Goal: Information Seeking & Learning: Learn about a topic

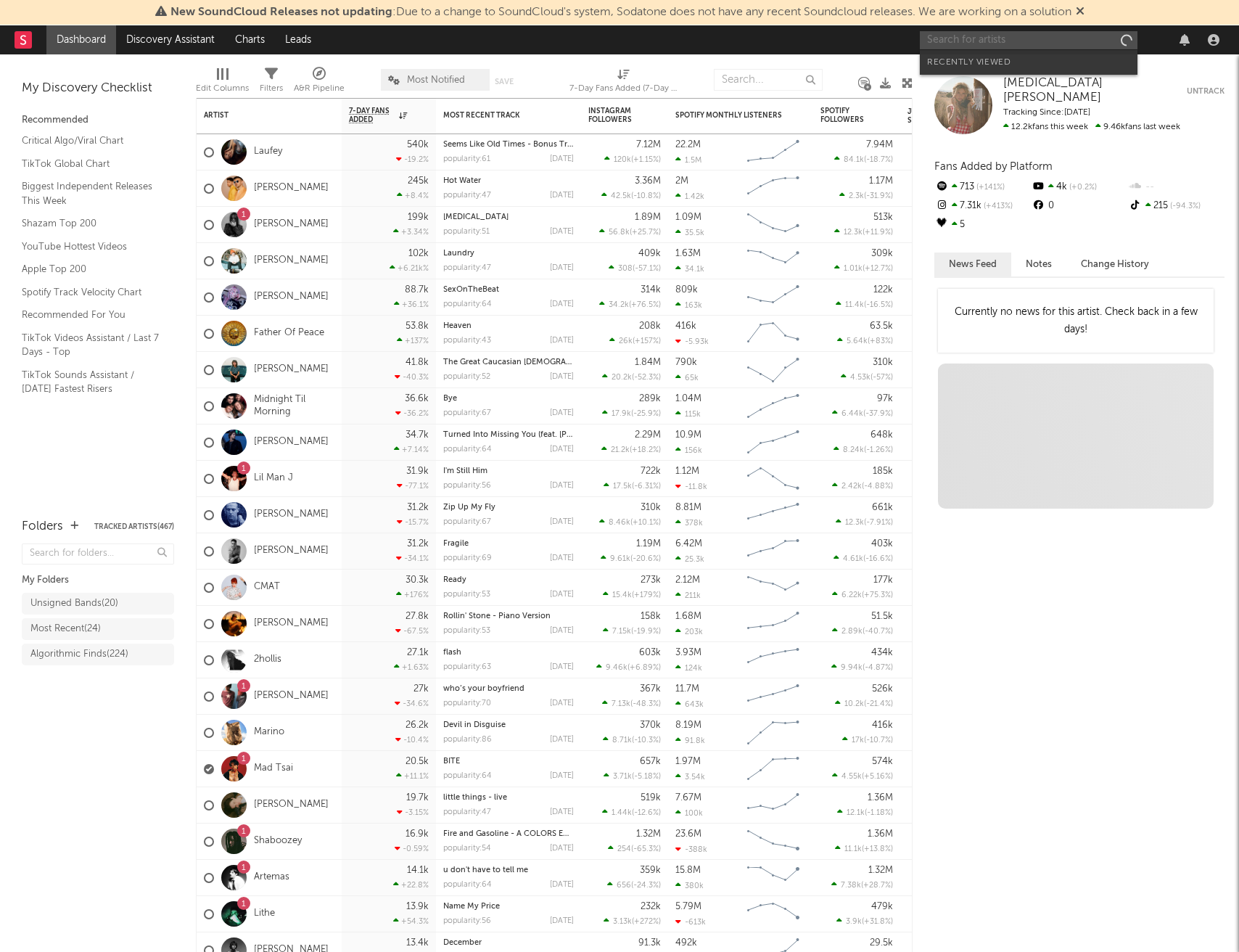
click at [952, 40] on input "text" at bounding box center [1028, 40] width 217 height 18
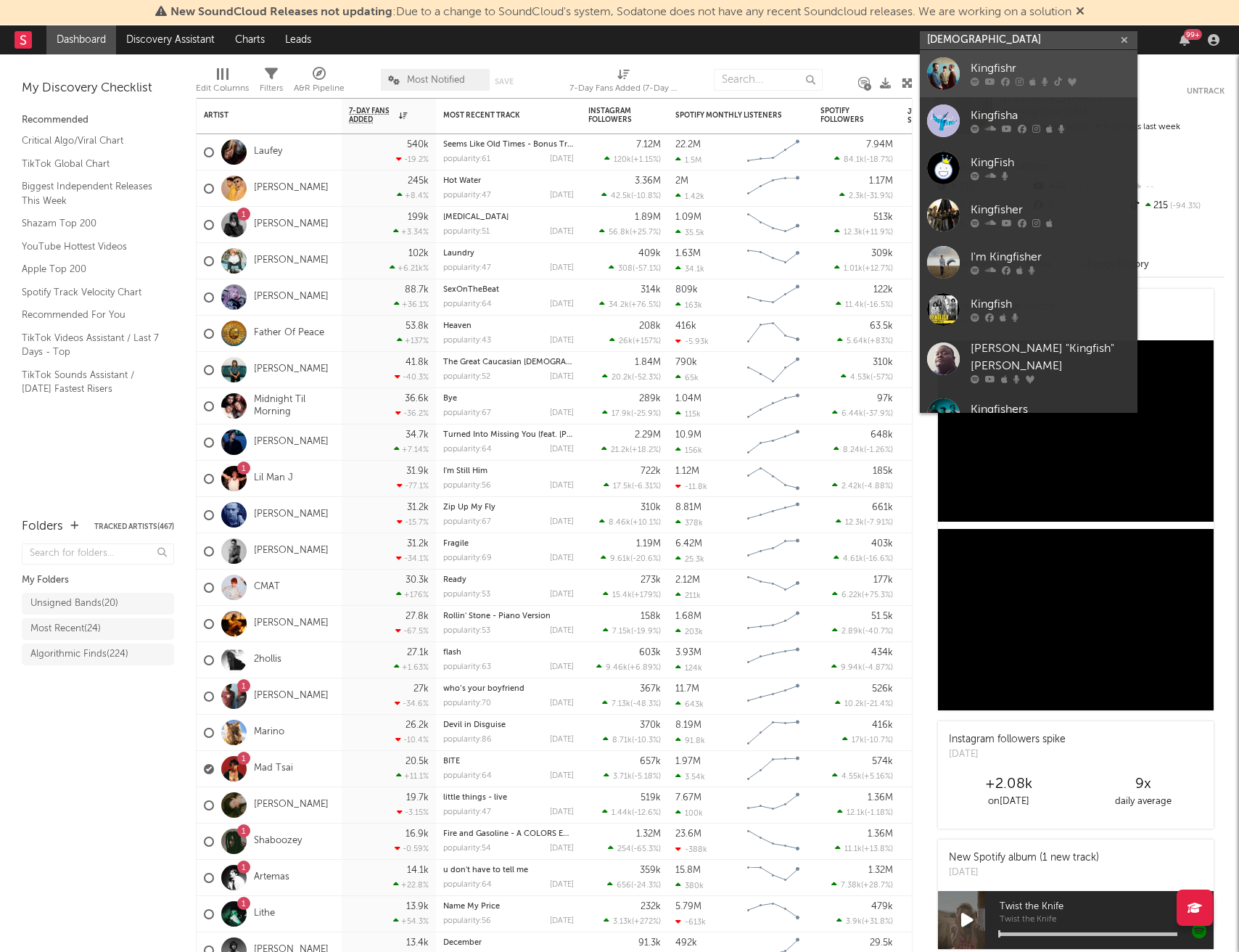
type input "[DEMOGRAPHIC_DATA]"
click at [983, 66] on div "Kingfishr" at bounding box center [1051, 69] width 160 height 18
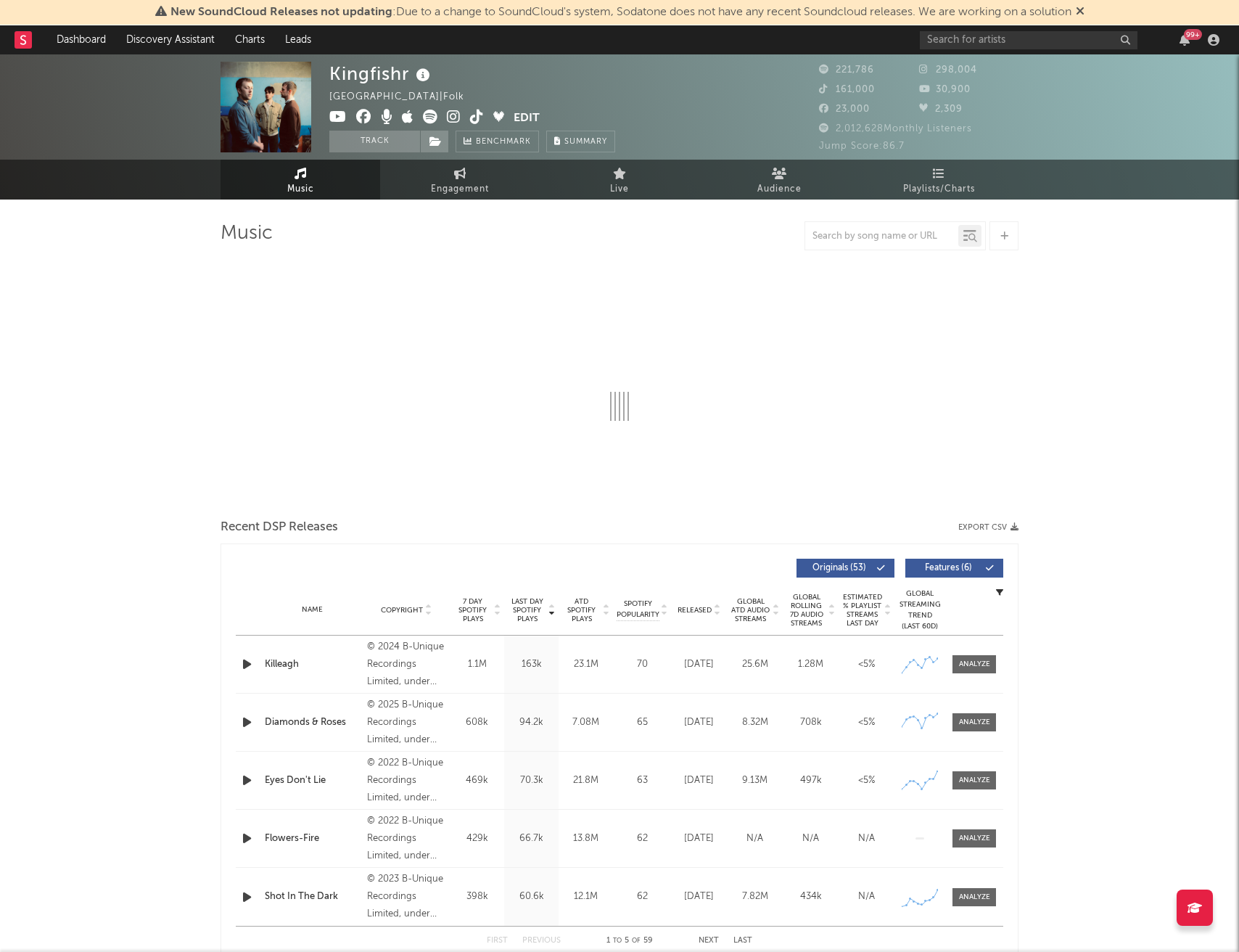
select select "6m"
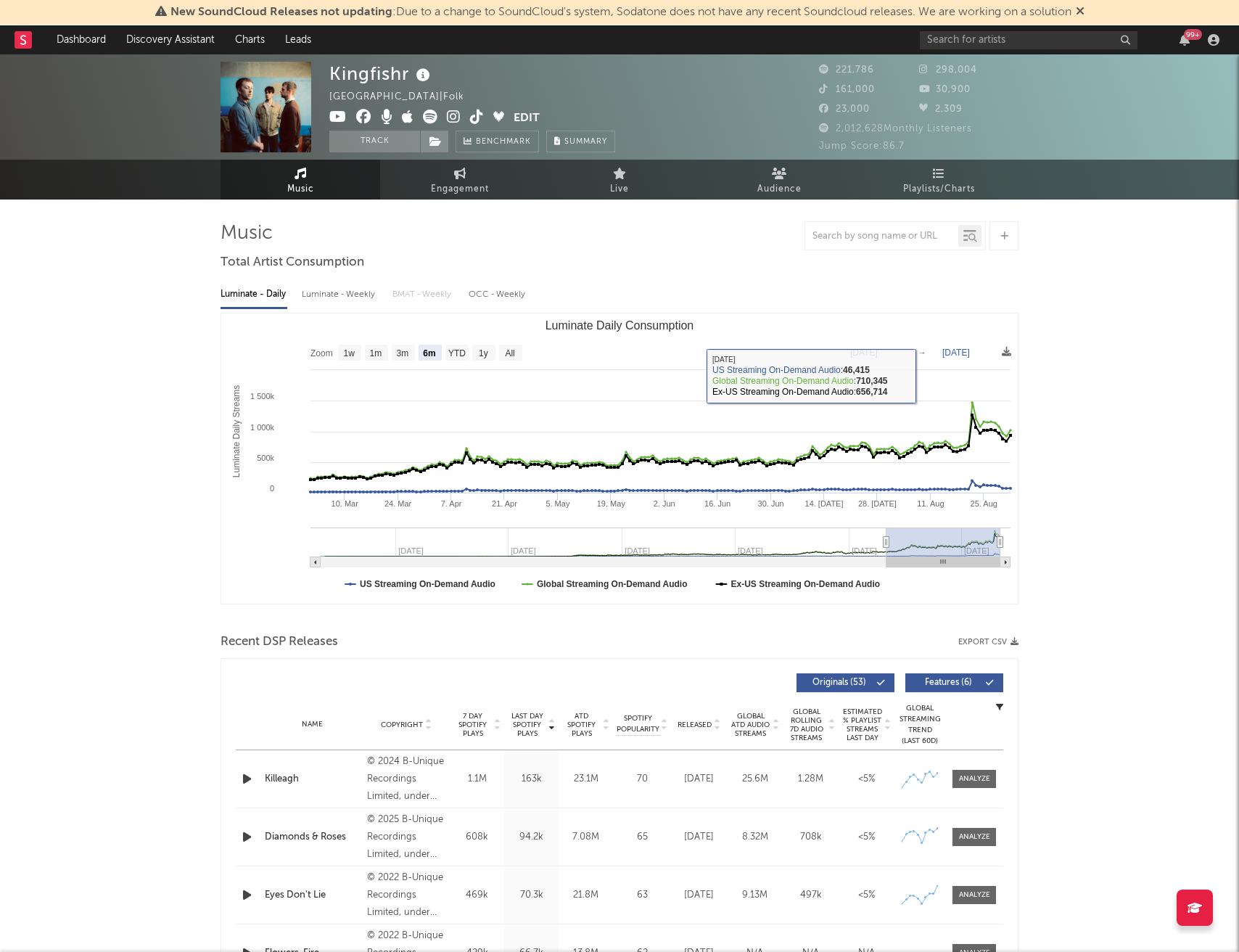
click at [353, 292] on div "Luminate - Weekly" at bounding box center [340, 294] width 76 height 25
select select "6m"
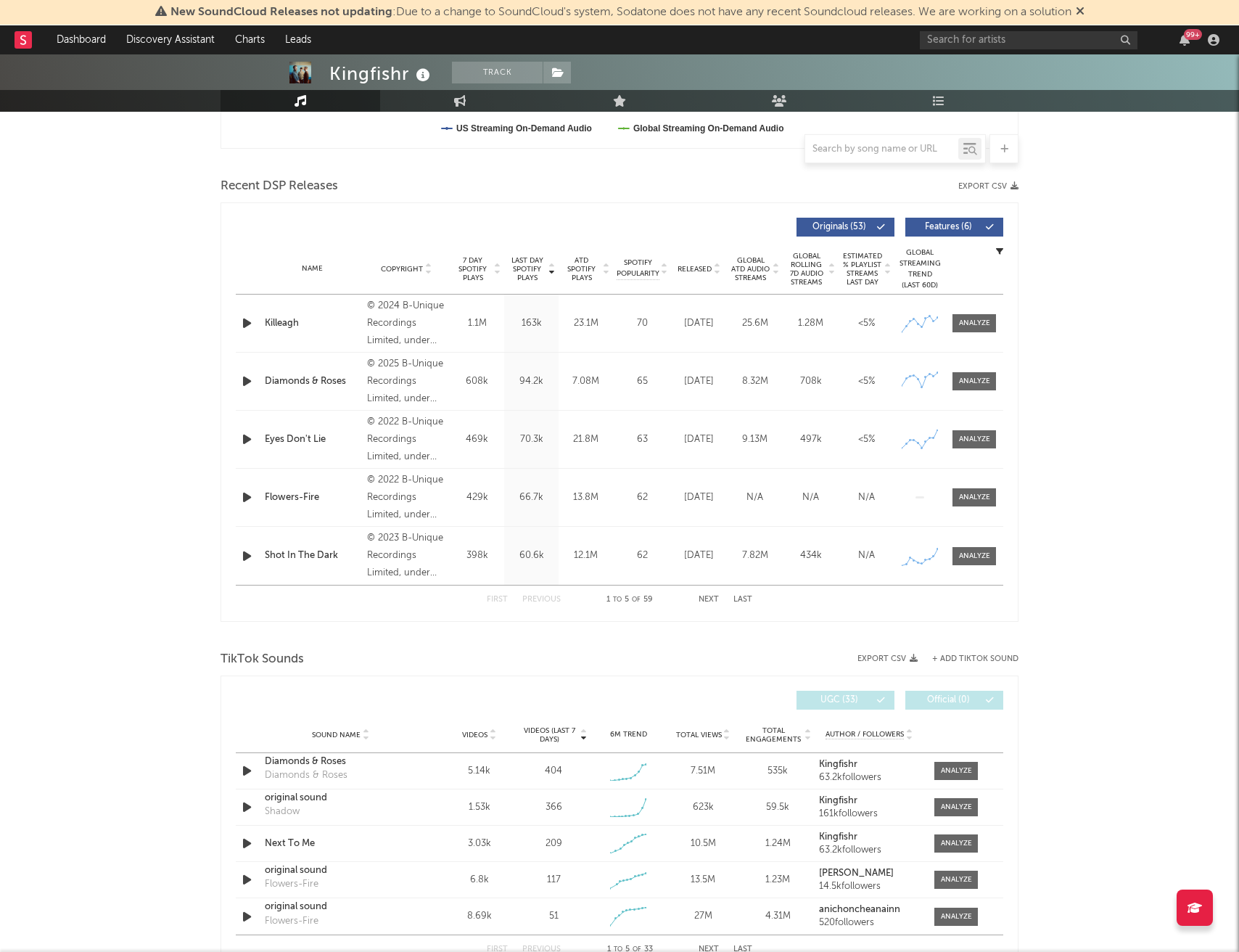
scroll to position [521, 0]
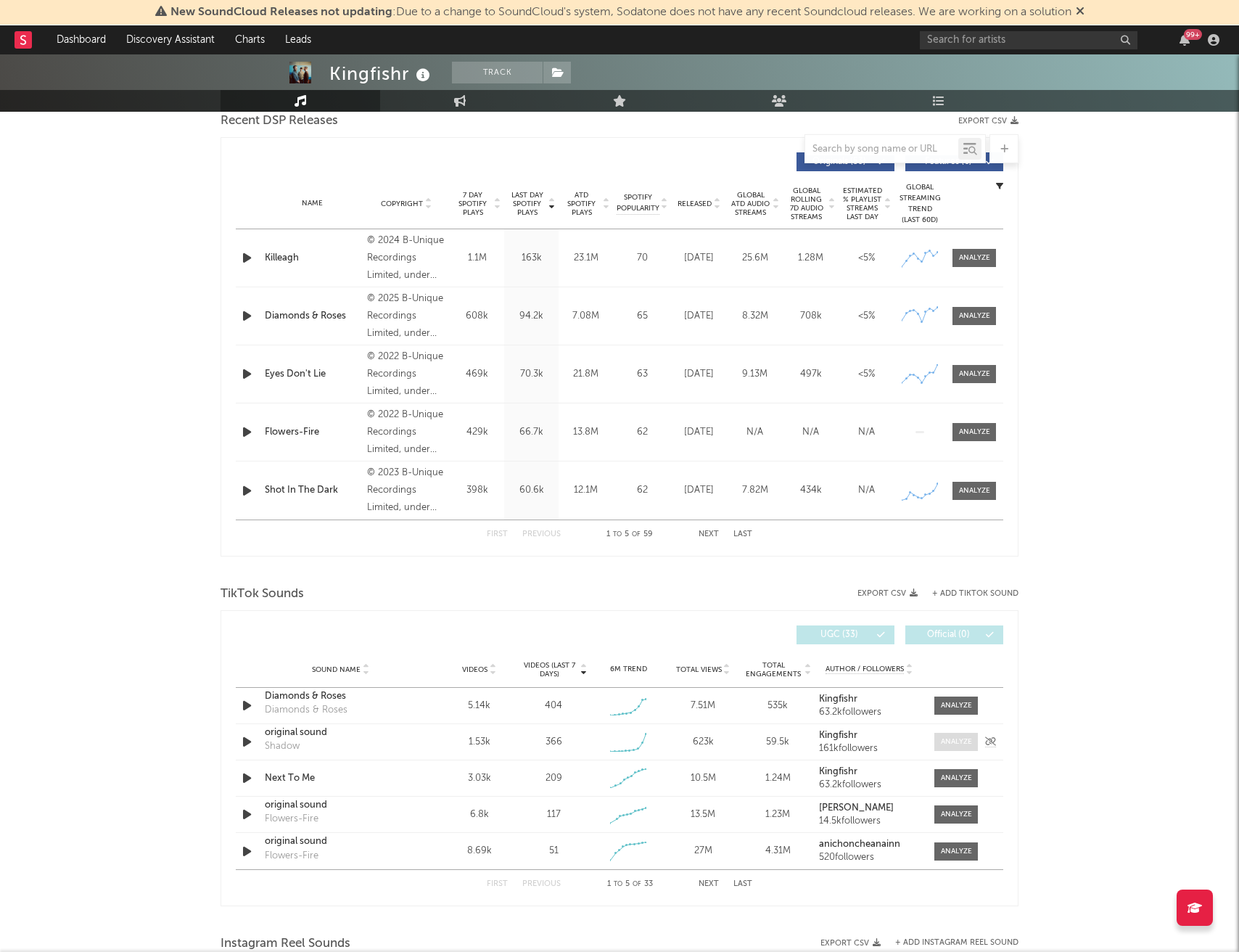
click at [962, 744] on div at bounding box center [956, 742] width 31 height 11
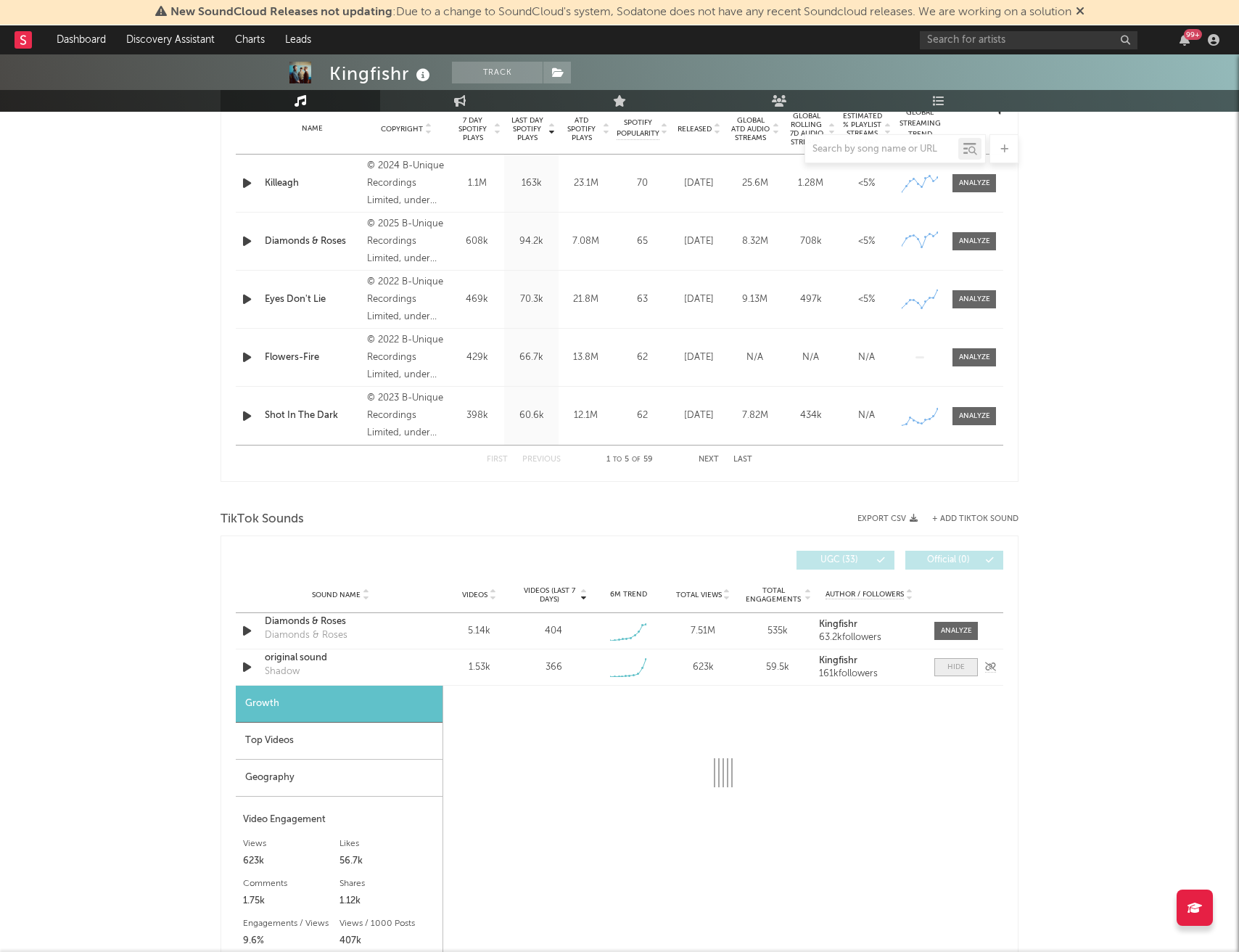
scroll to position [609, 0]
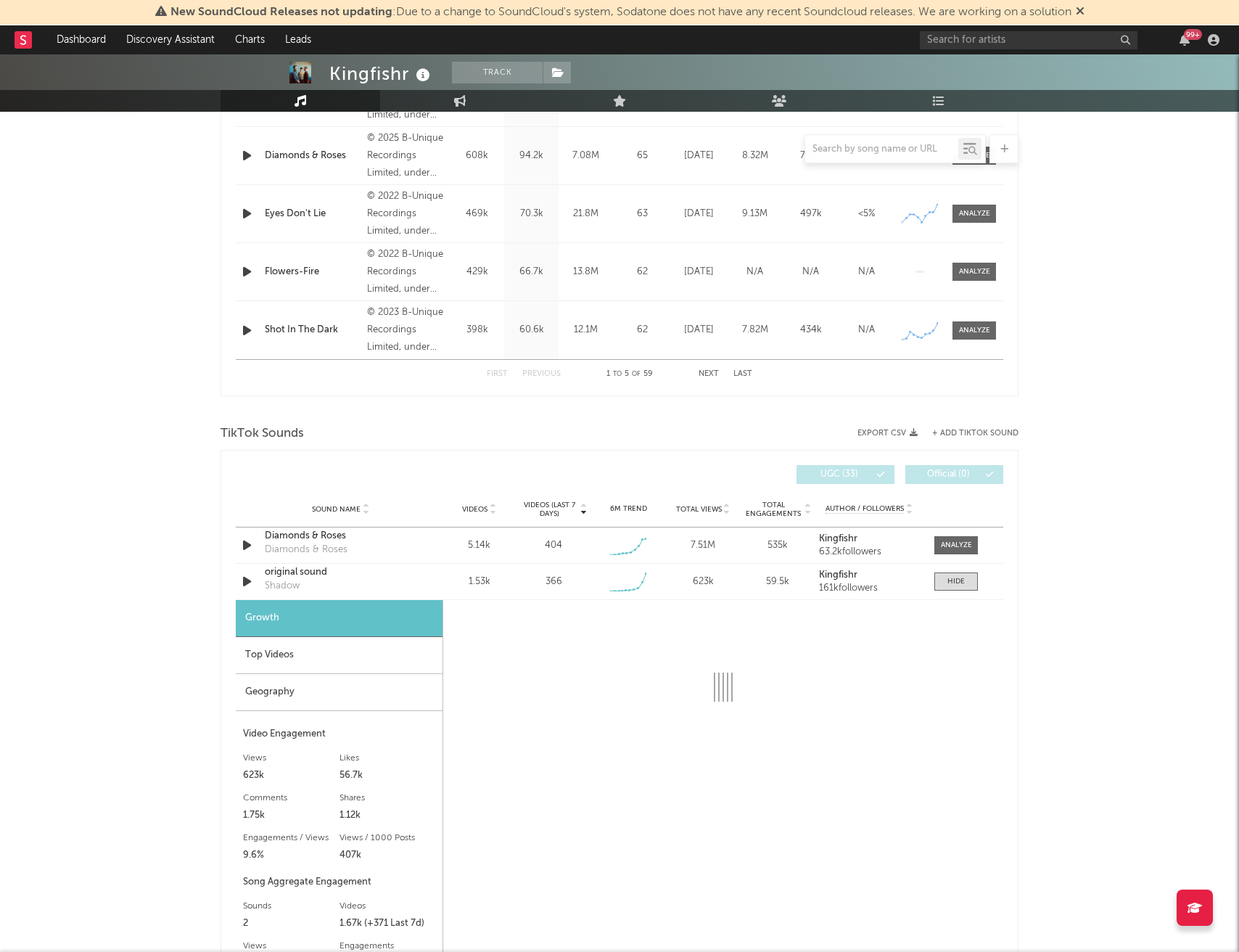
select select "6m"
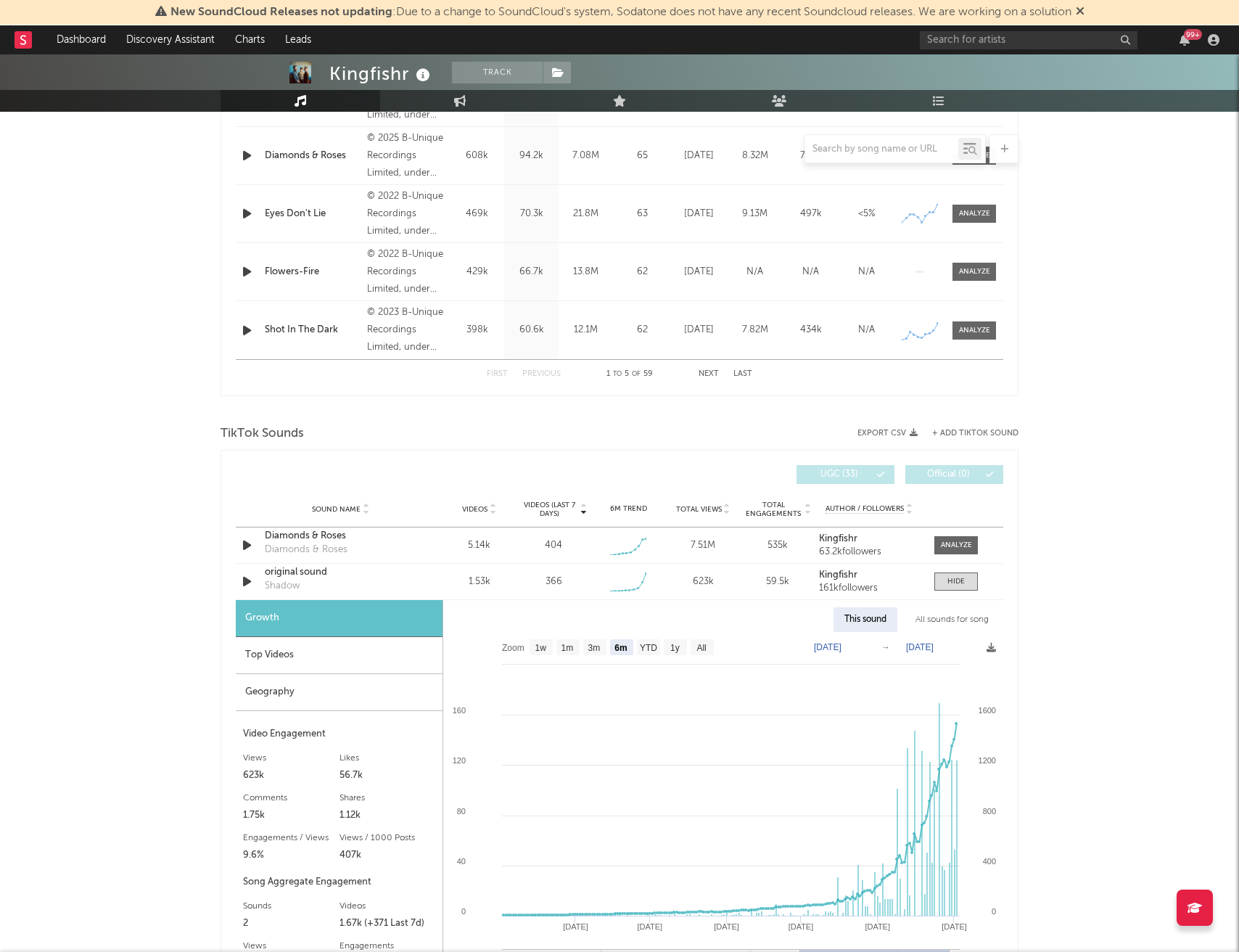
scroll to position [715, 0]
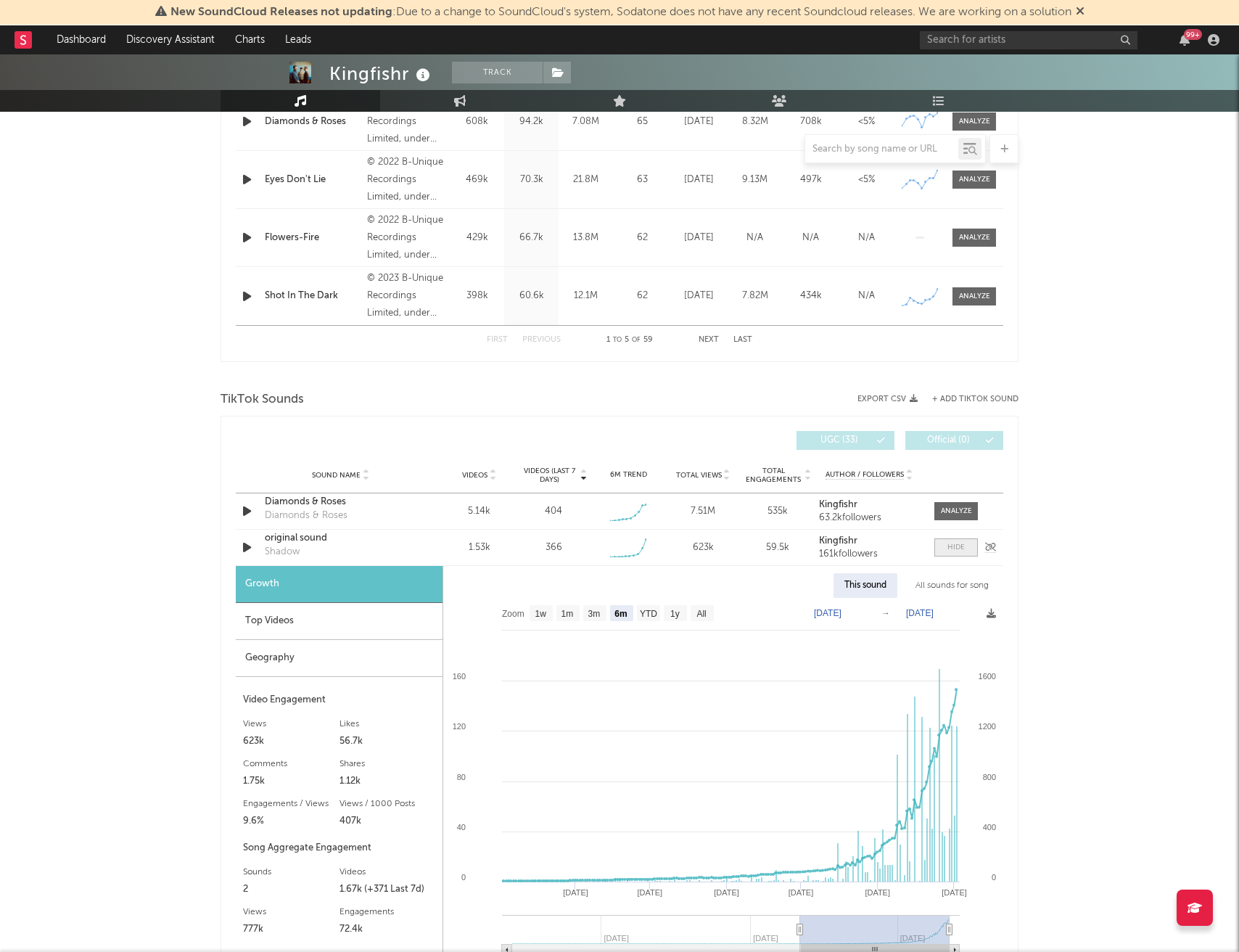
click at [957, 549] on div at bounding box center [956, 547] width 18 height 11
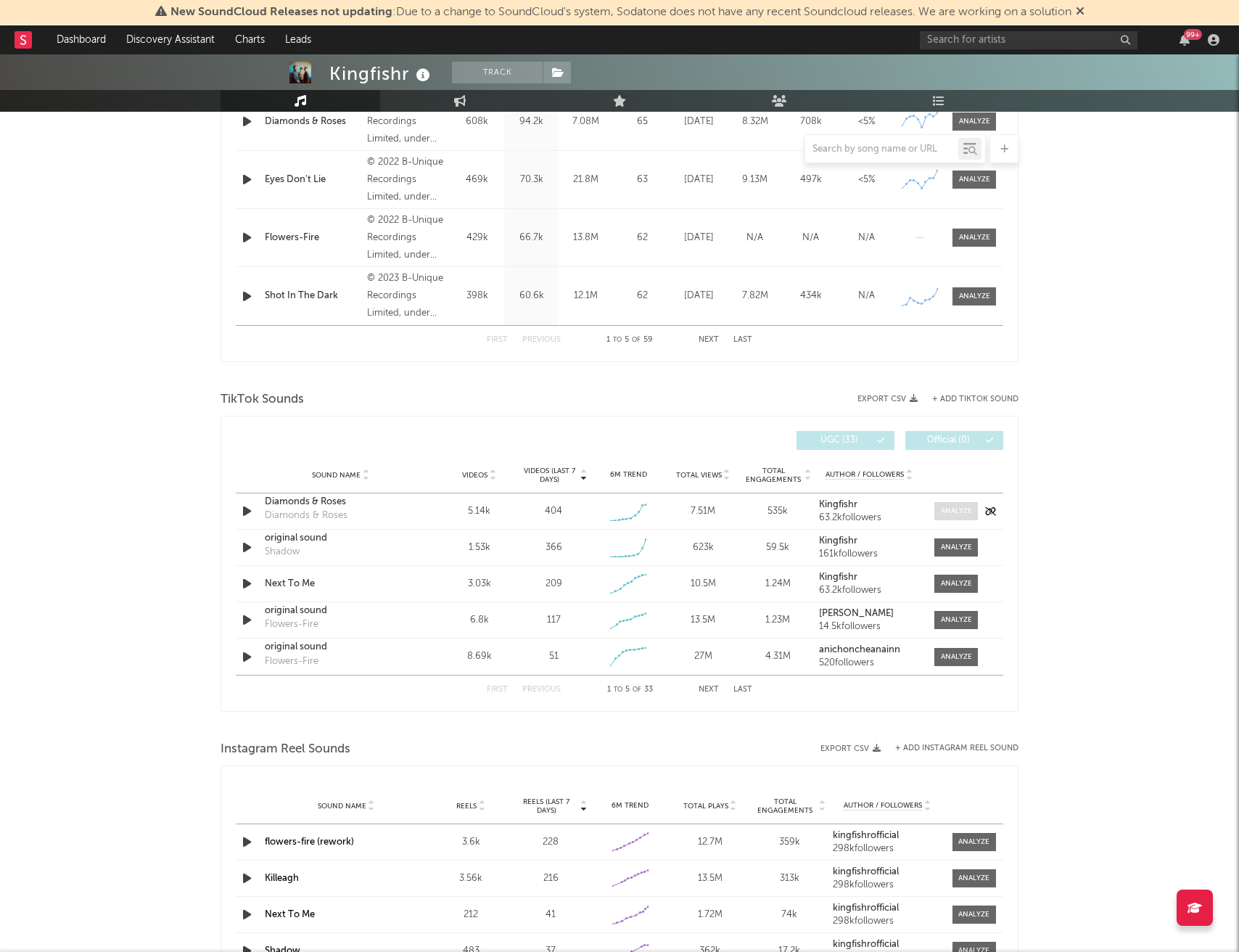
click at [949, 513] on div at bounding box center [956, 511] width 31 height 11
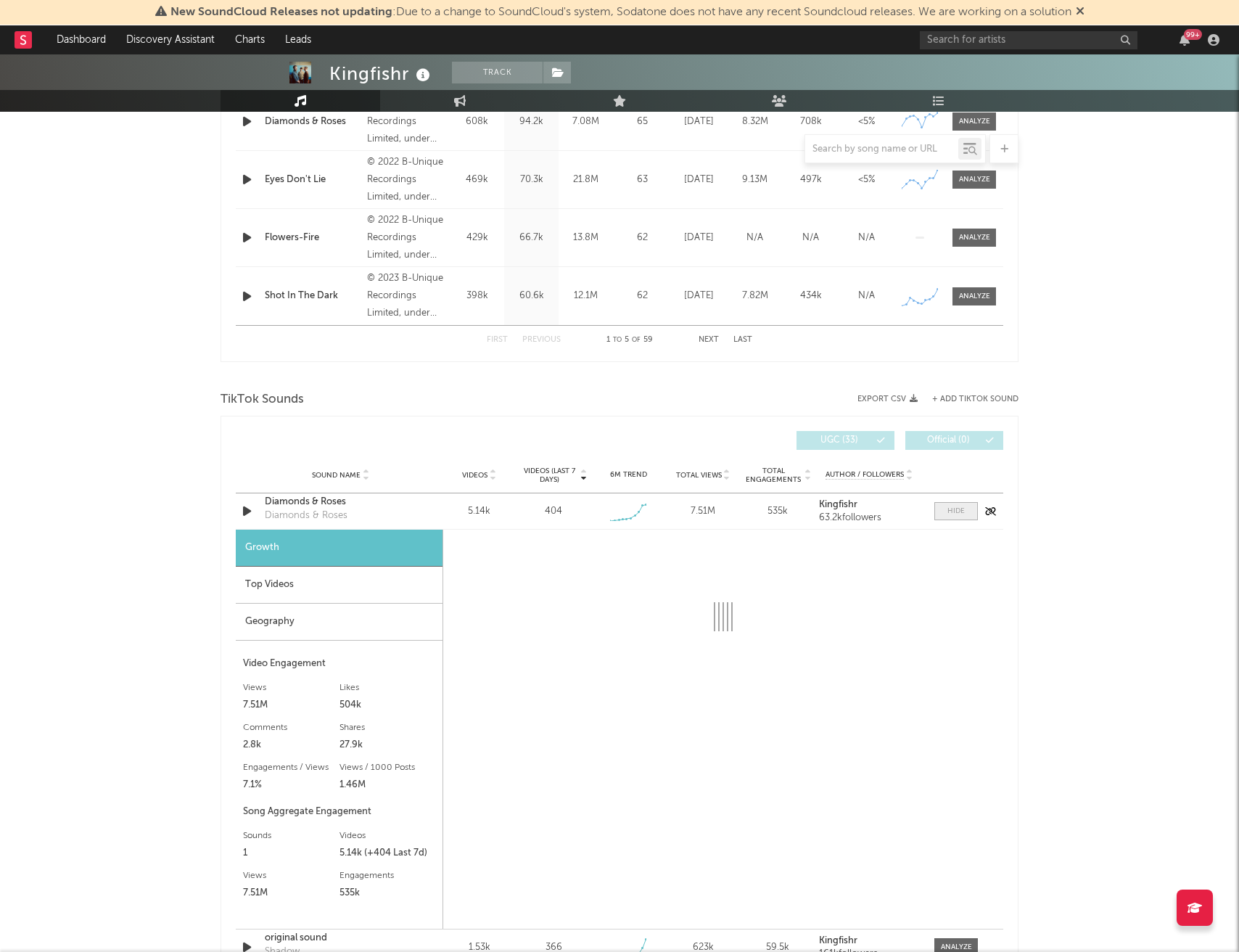
select select "1w"
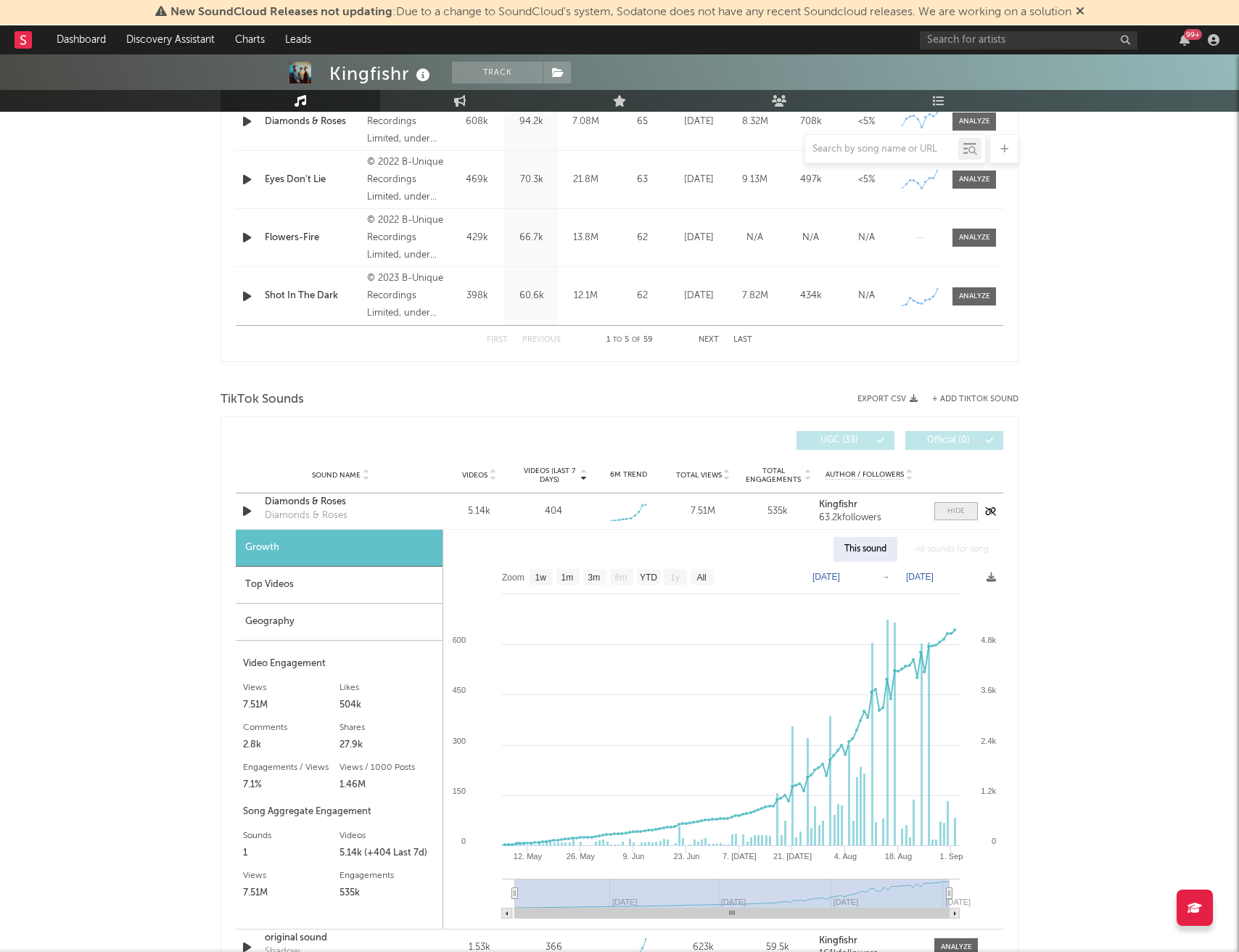
click at [949, 513] on div at bounding box center [956, 511] width 18 height 11
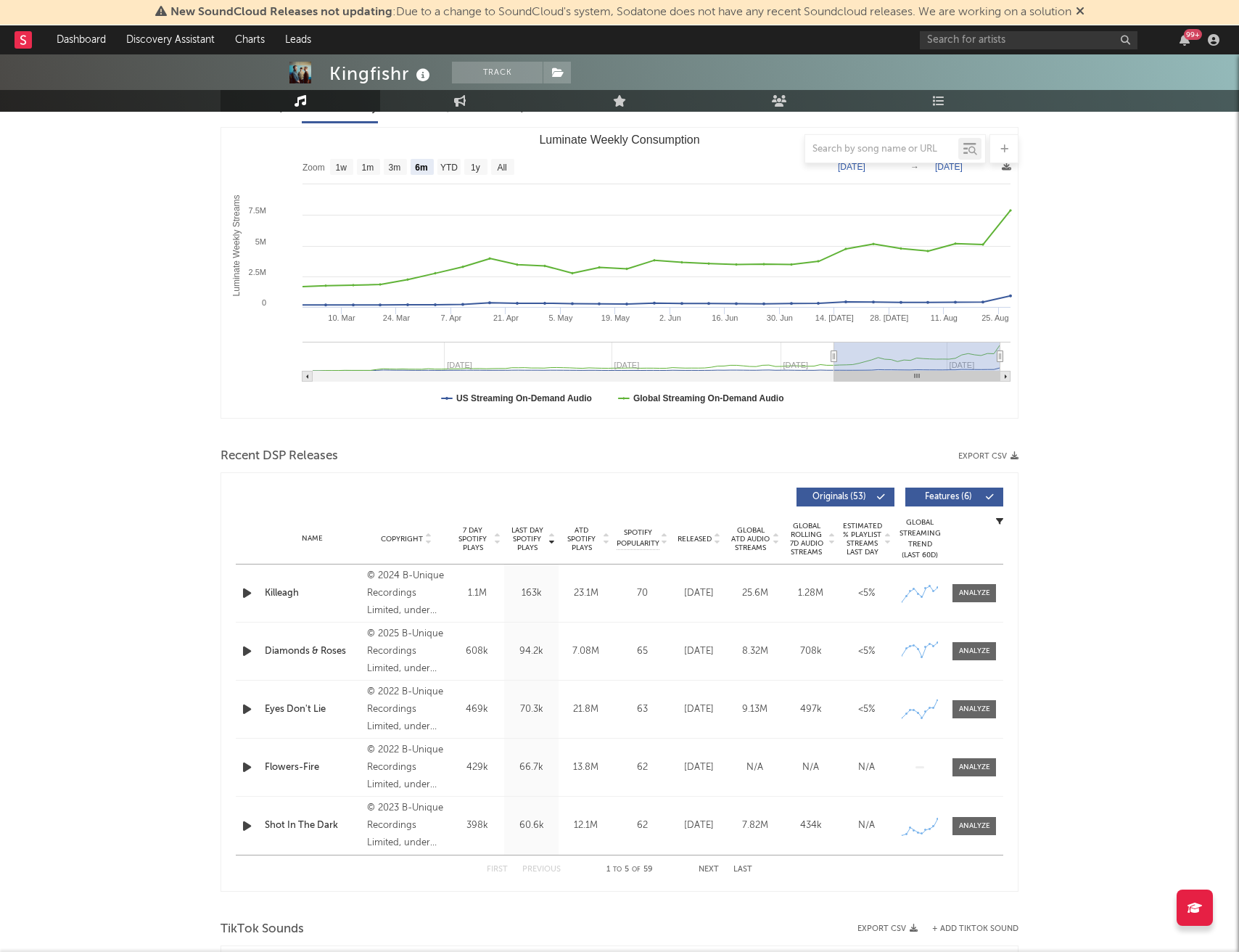
scroll to position [0, 0]
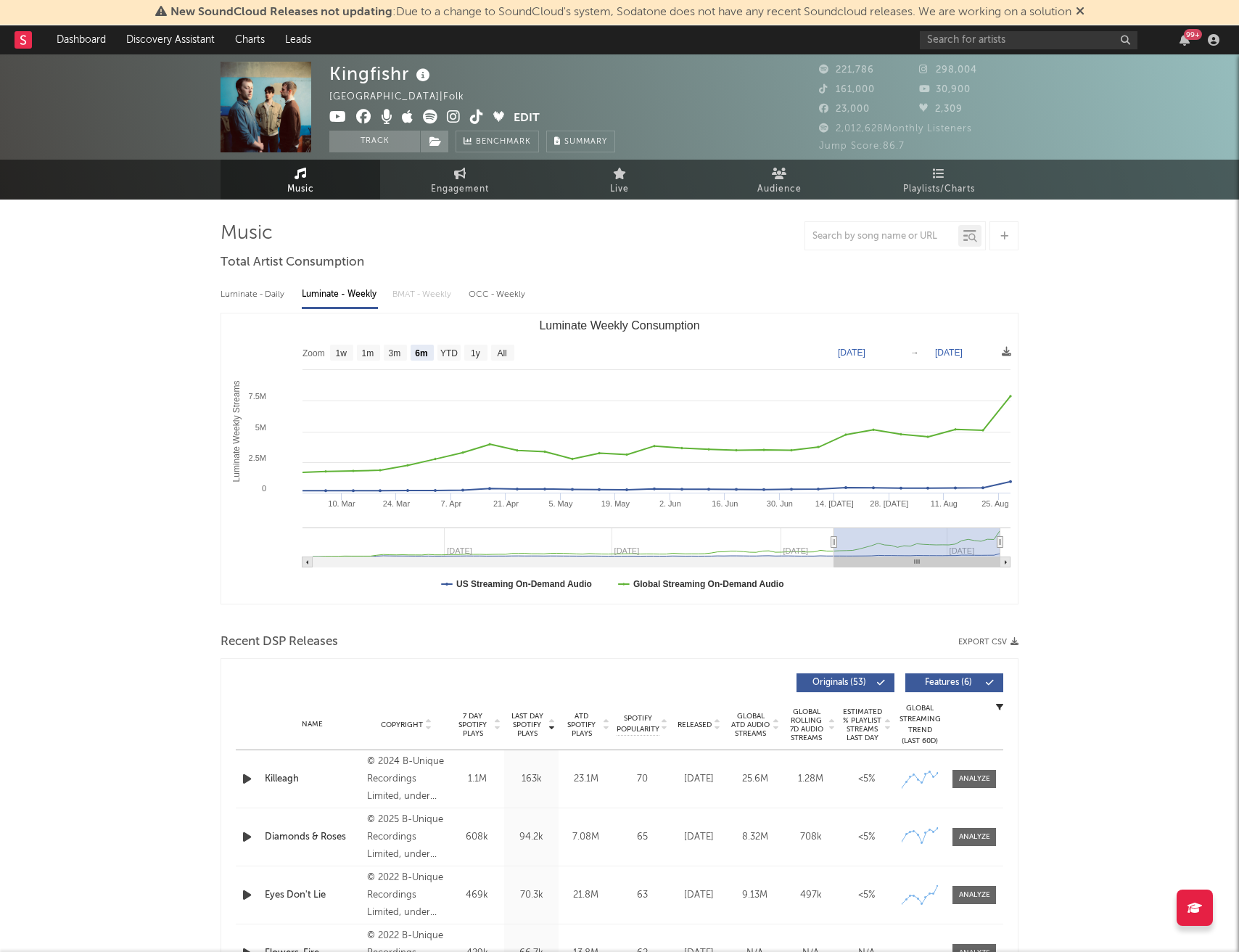
click at [250, 297] on div "Luminate - Daily" at bounding box center [253, 294] width 67 height 25
select select "6m"
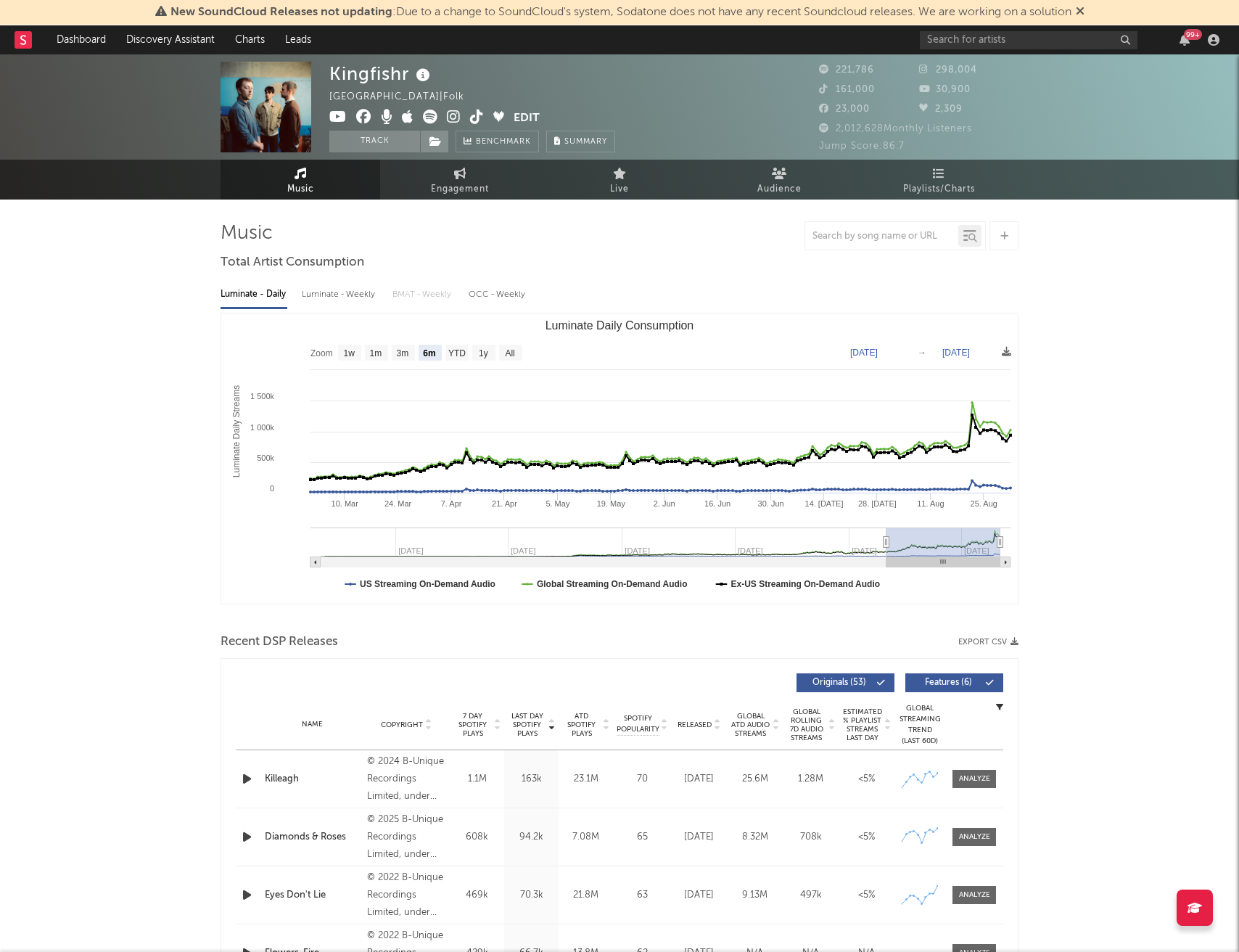
type input "[DATE]"
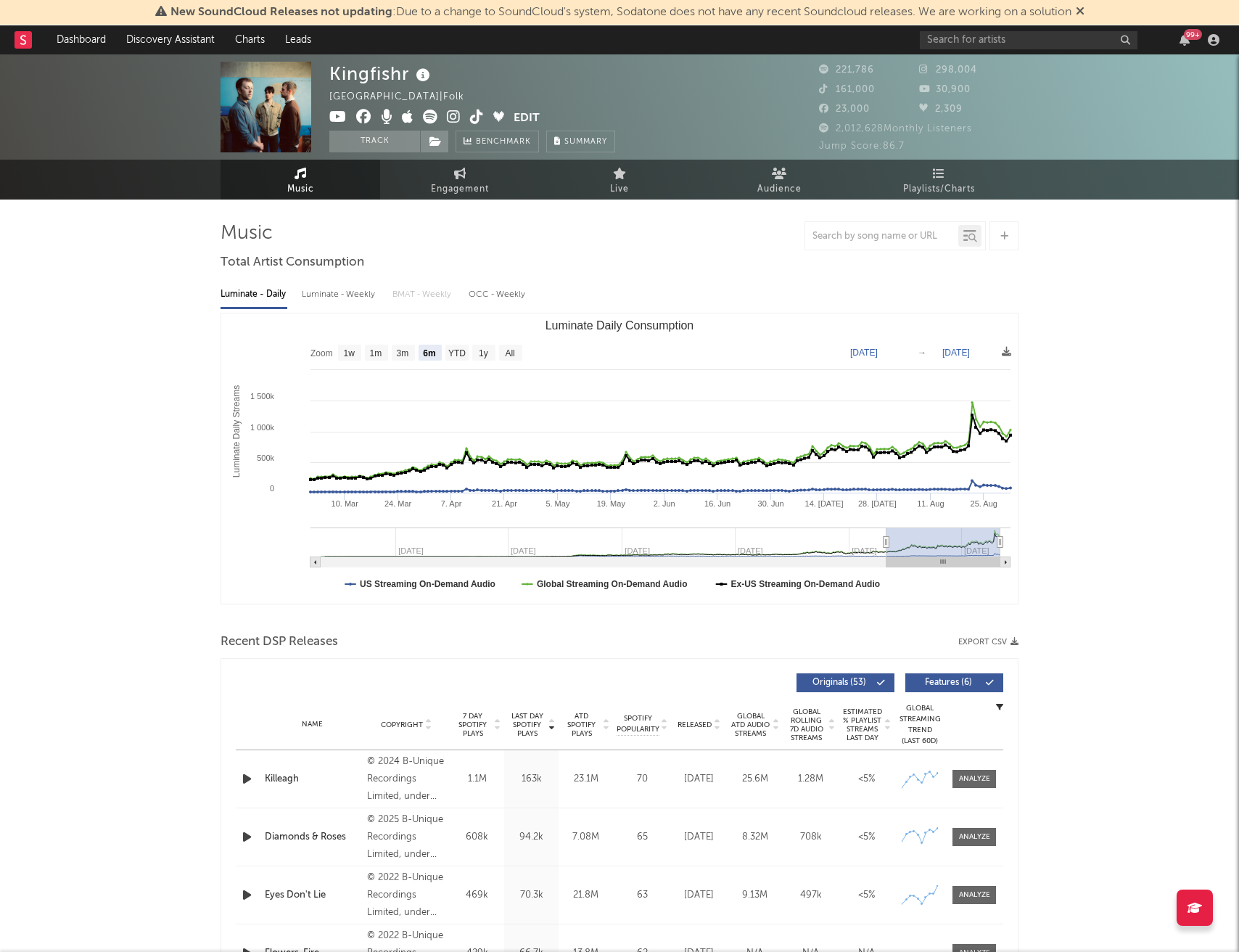
type input "[DATE]"
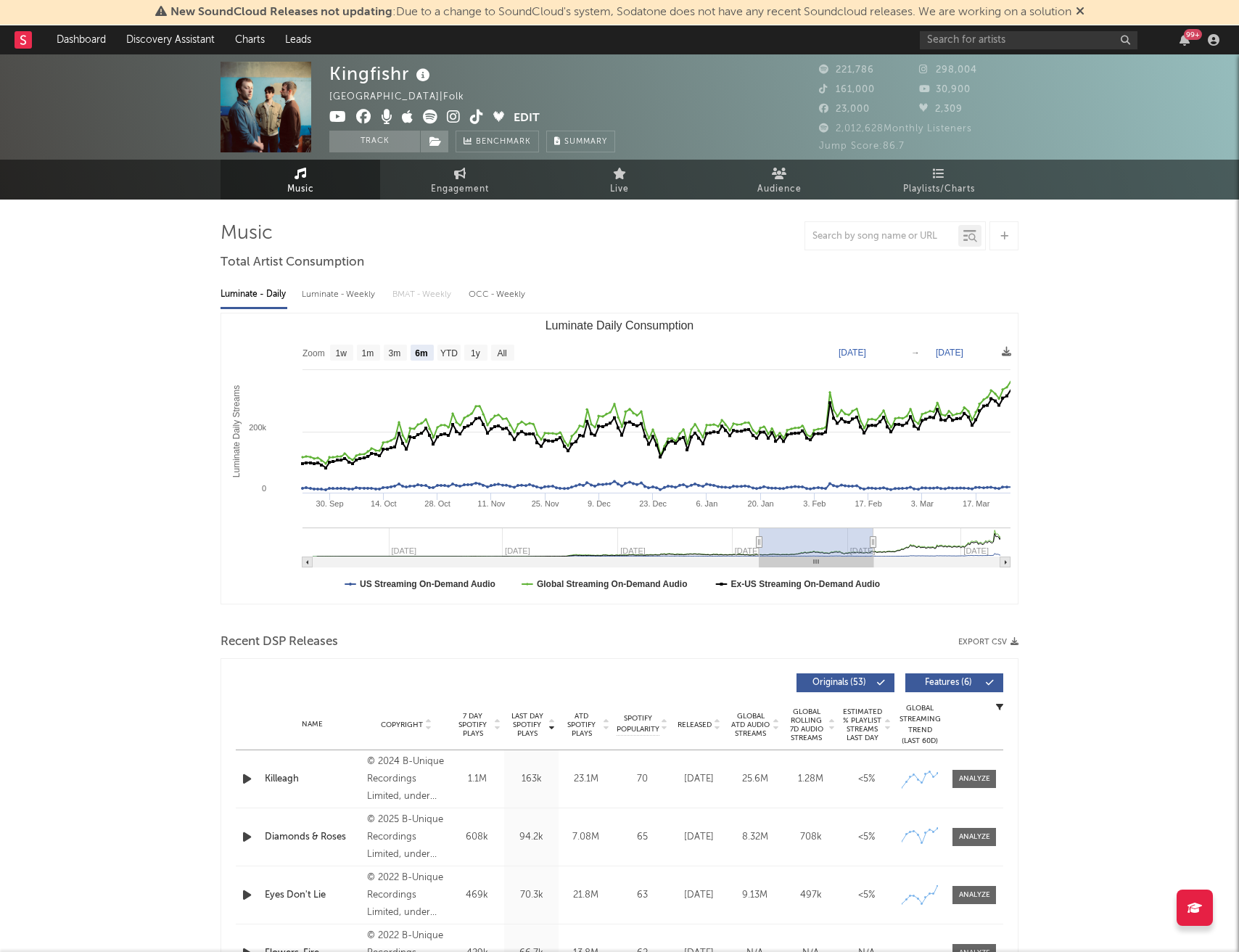
type input "[DATE]"
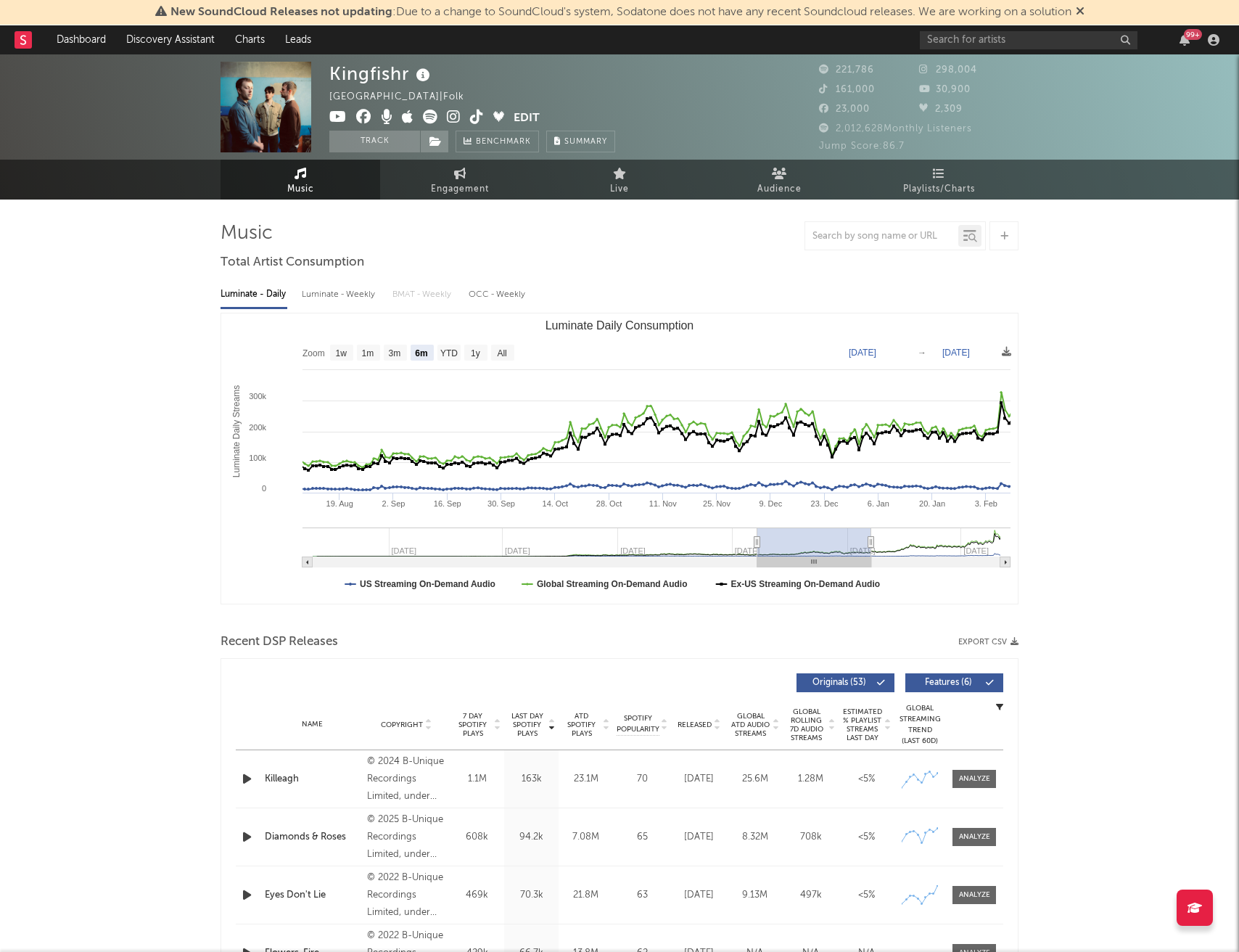
type input "[DATE]"
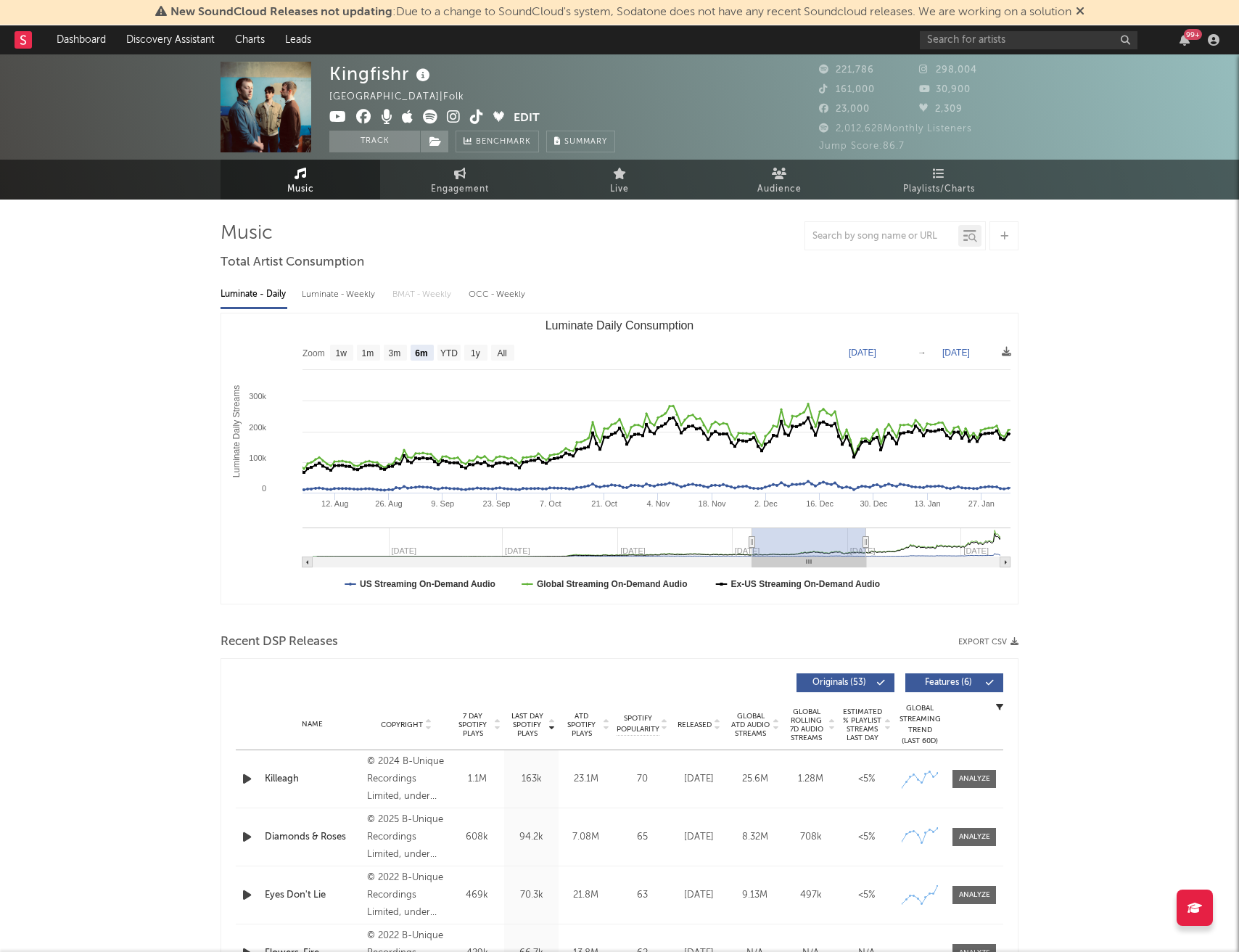
type input "[DATE]"
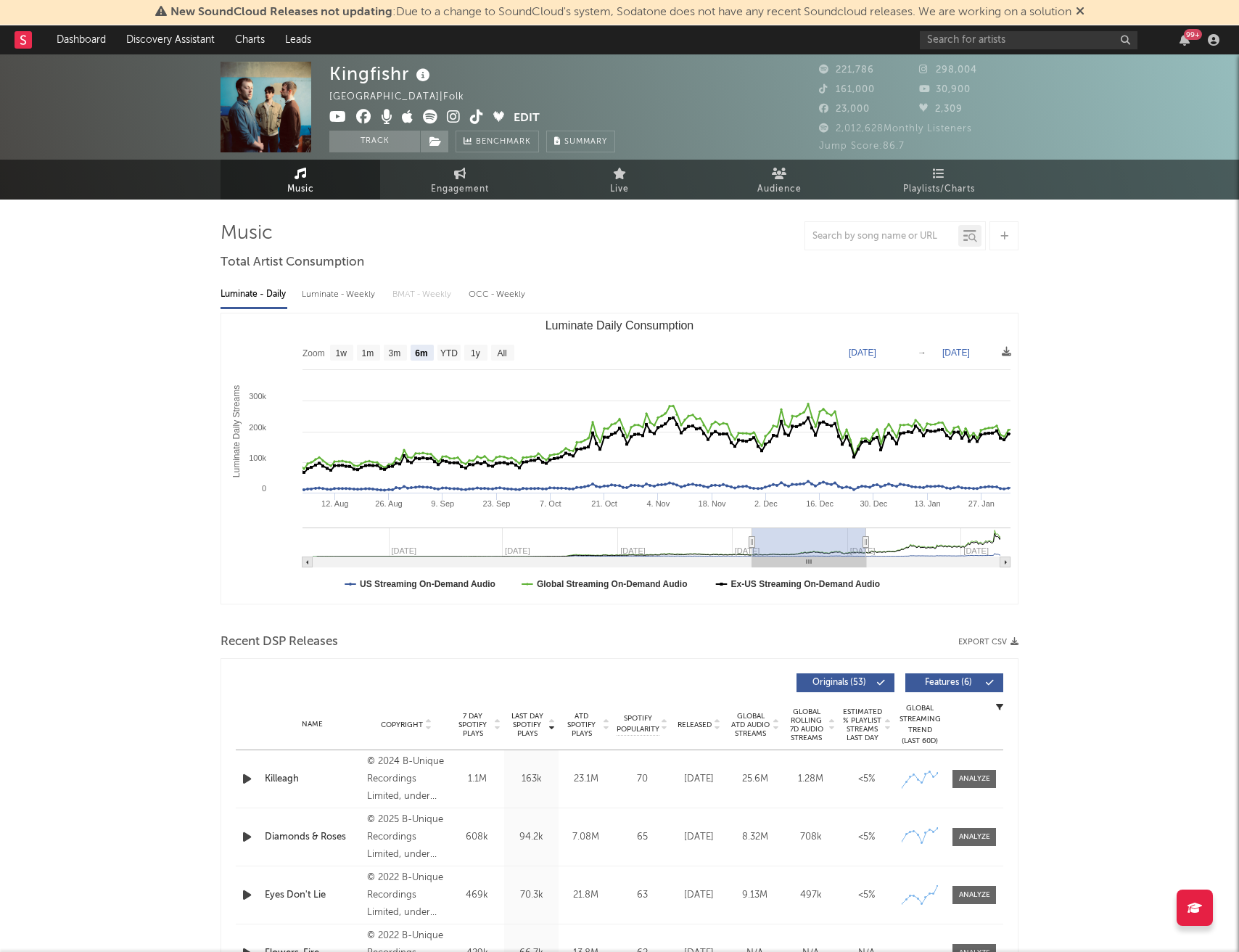
type input "[DATE]"
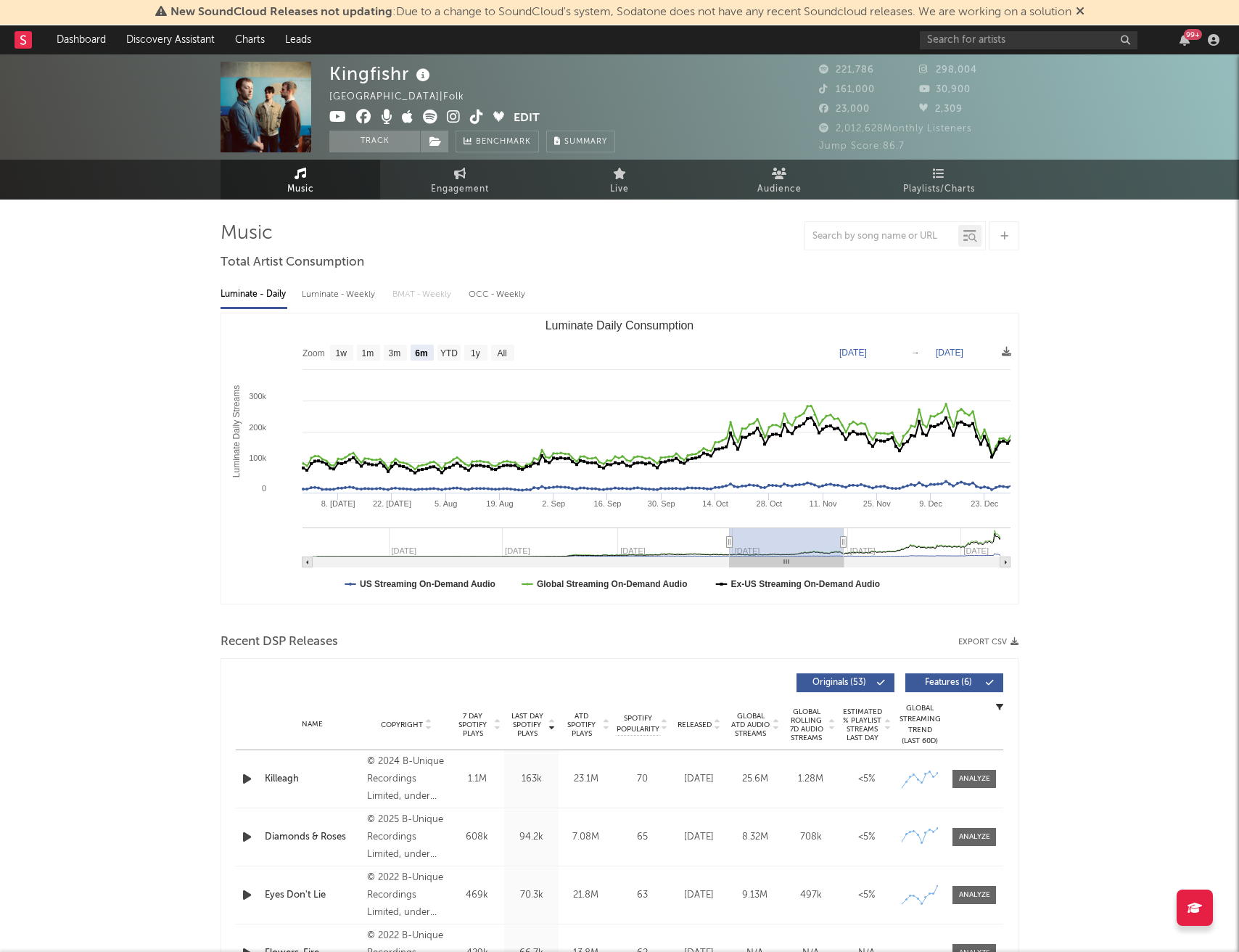
type input "[DATE]"
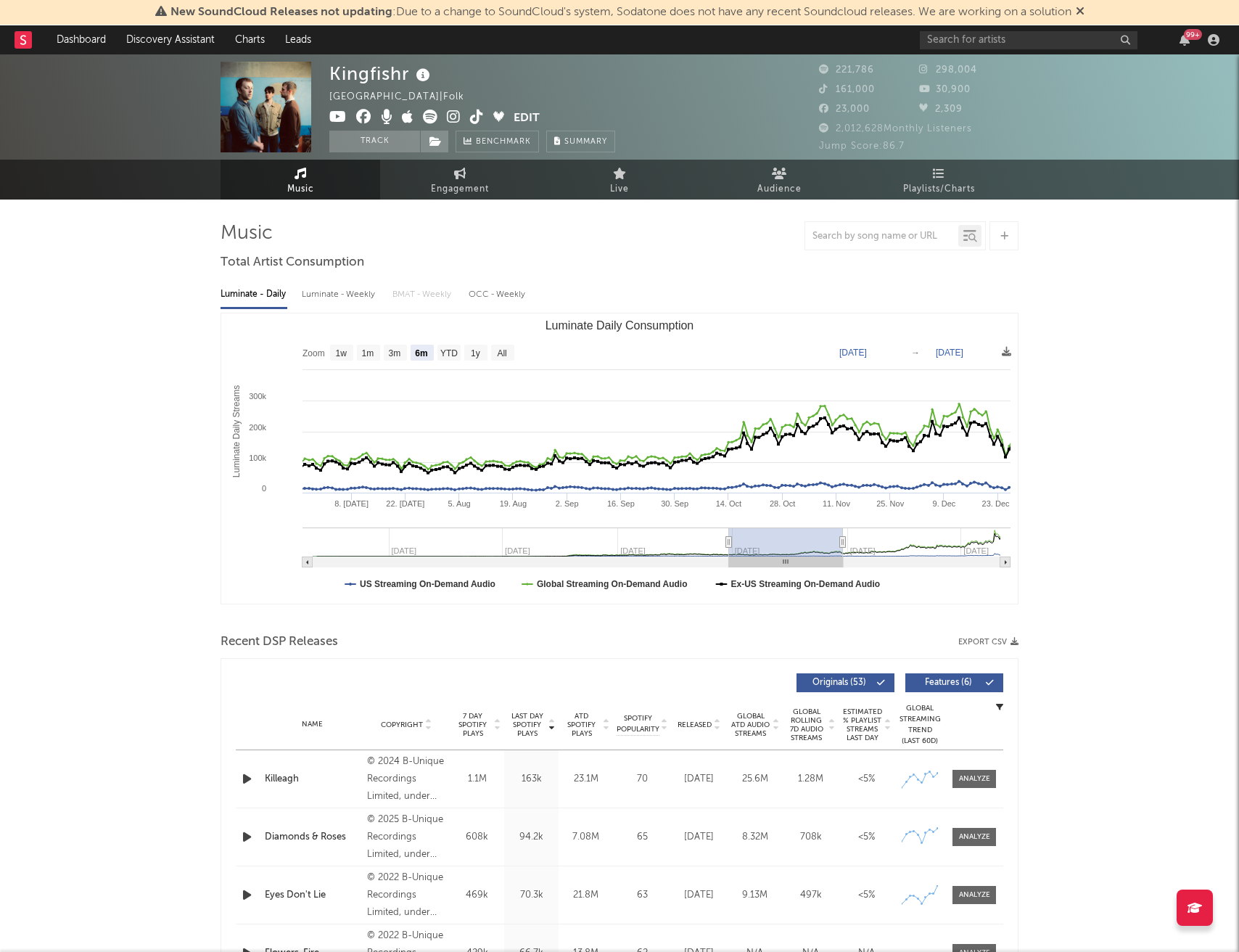
drag, startPoint x: 890, startPoint y: 543, endPoint x: 740, endPoint y: 541, distance: 150.0
click at [740, 541] on rect "Luminate Daily Consumption" at bounding box center [786, 542] width 114 height 29
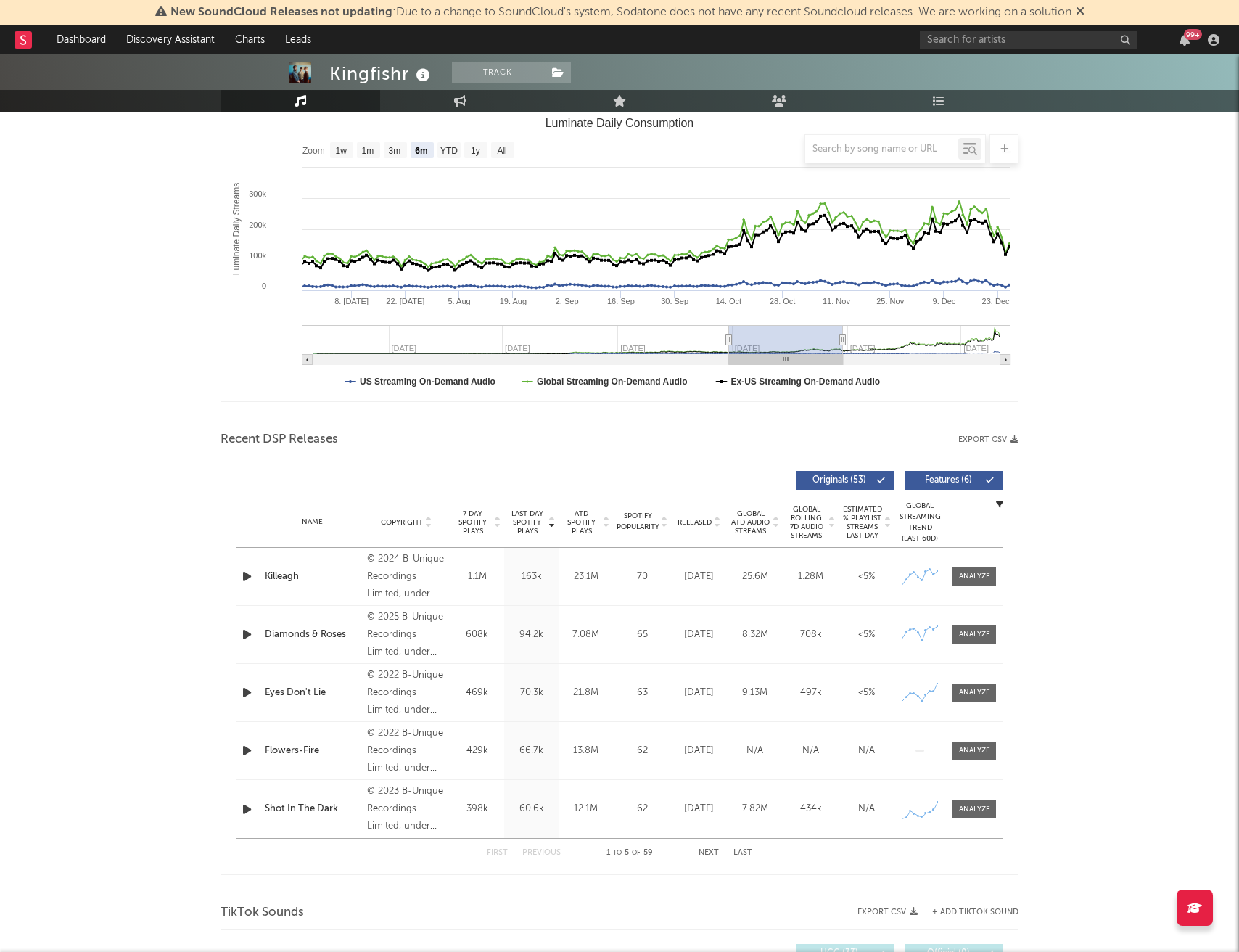
scroll to position [221, 0]
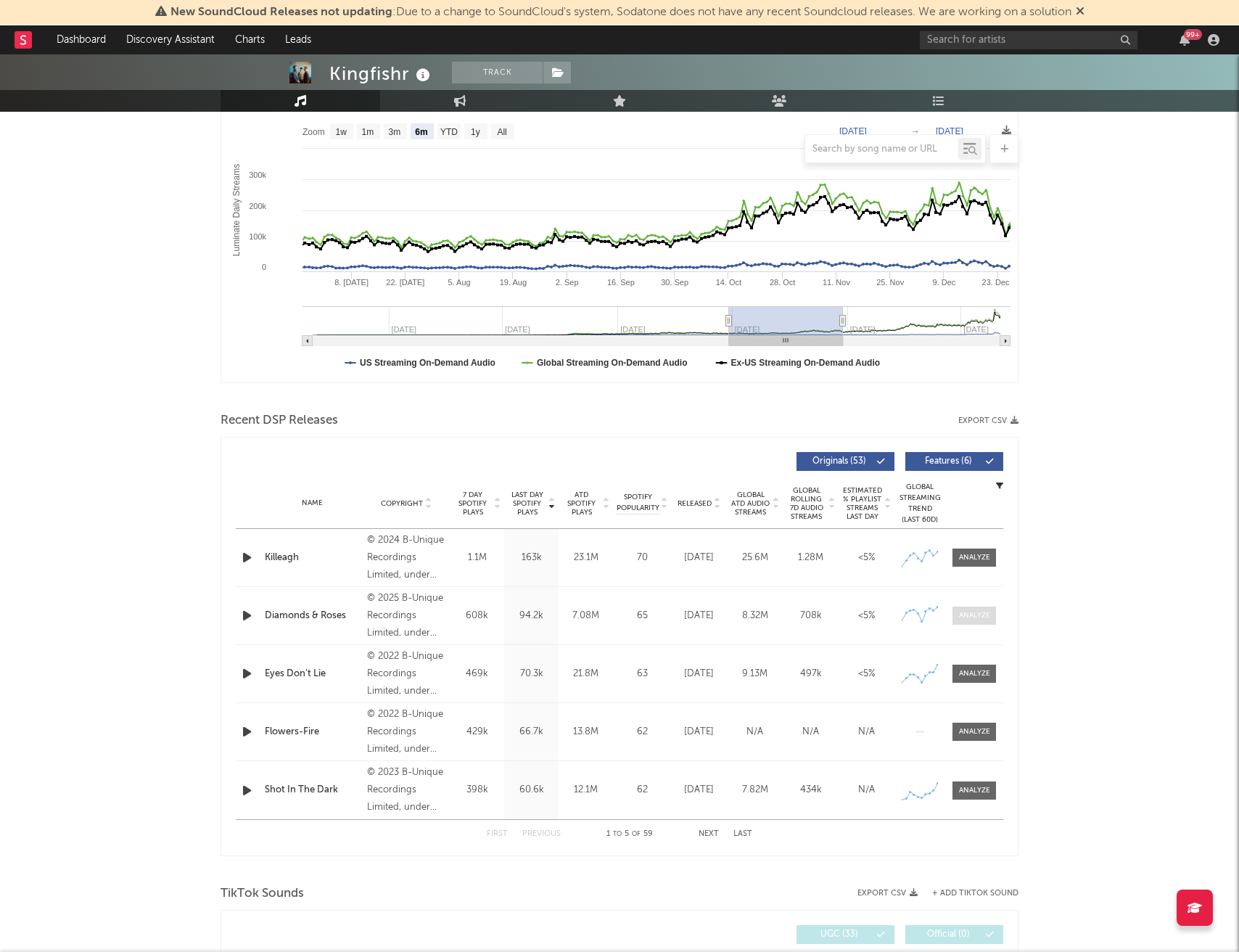
click at [981, 615] on div at bounding box center [975, 615] width 31 height 11
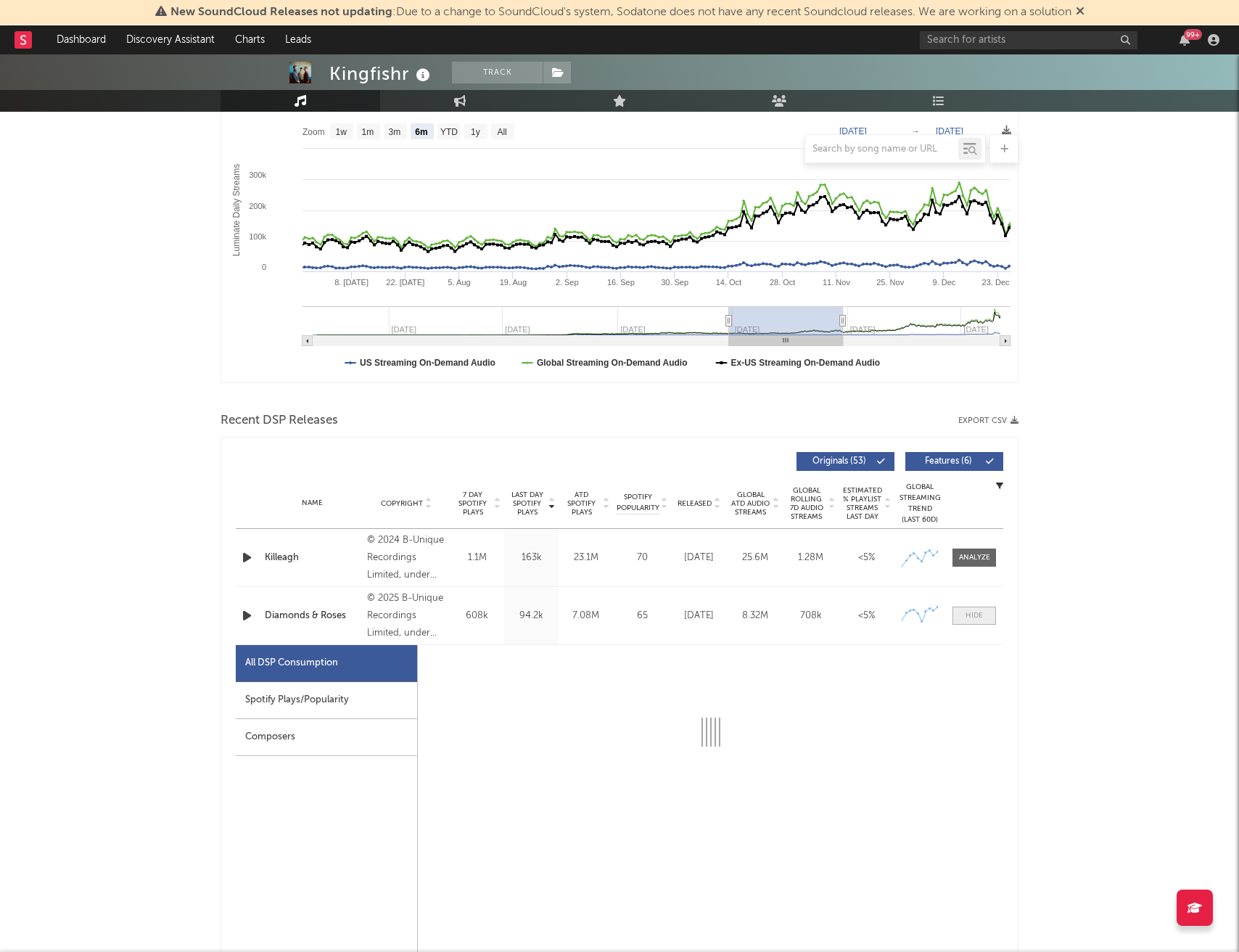
select select "1w"
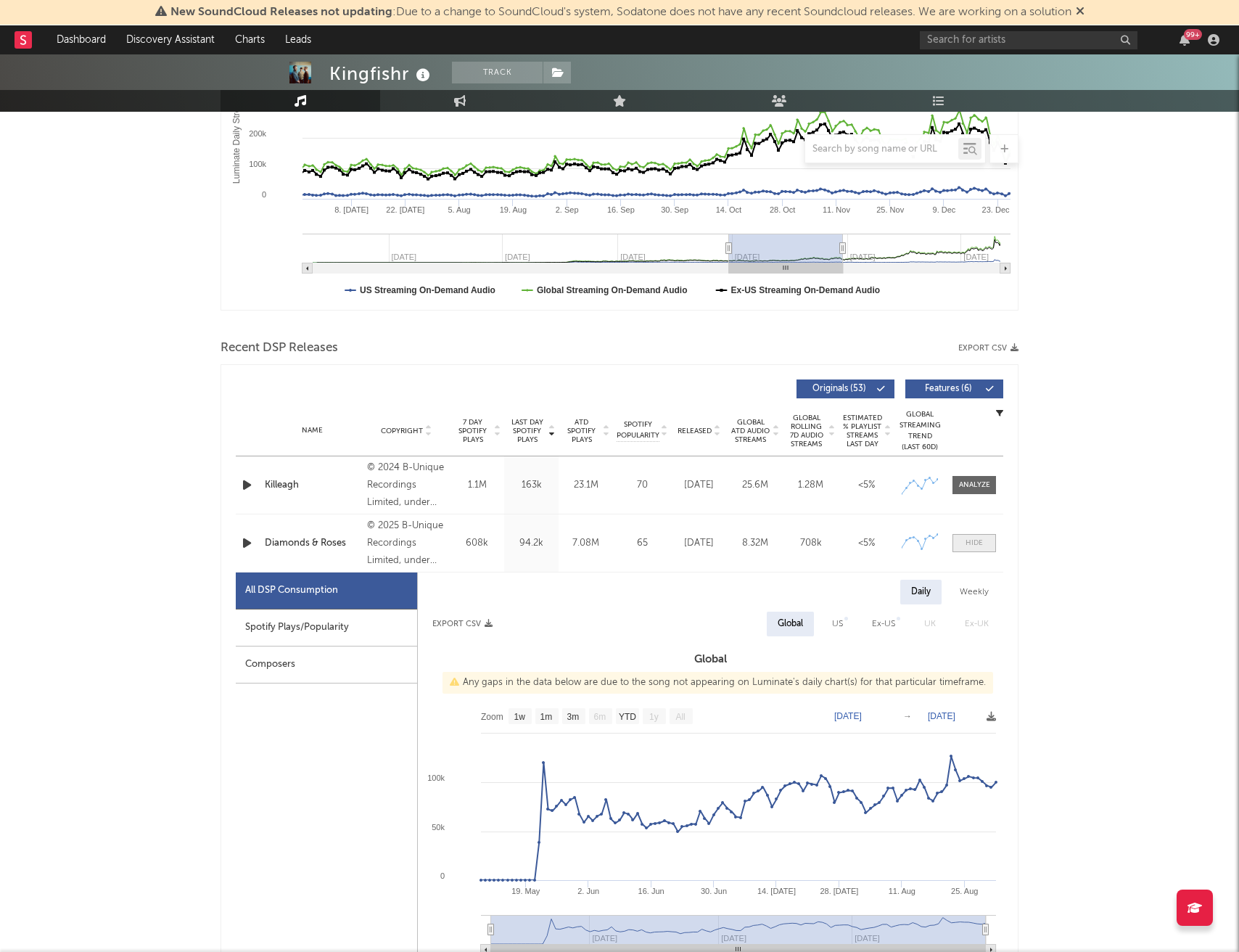
scroll to position [329, 0]
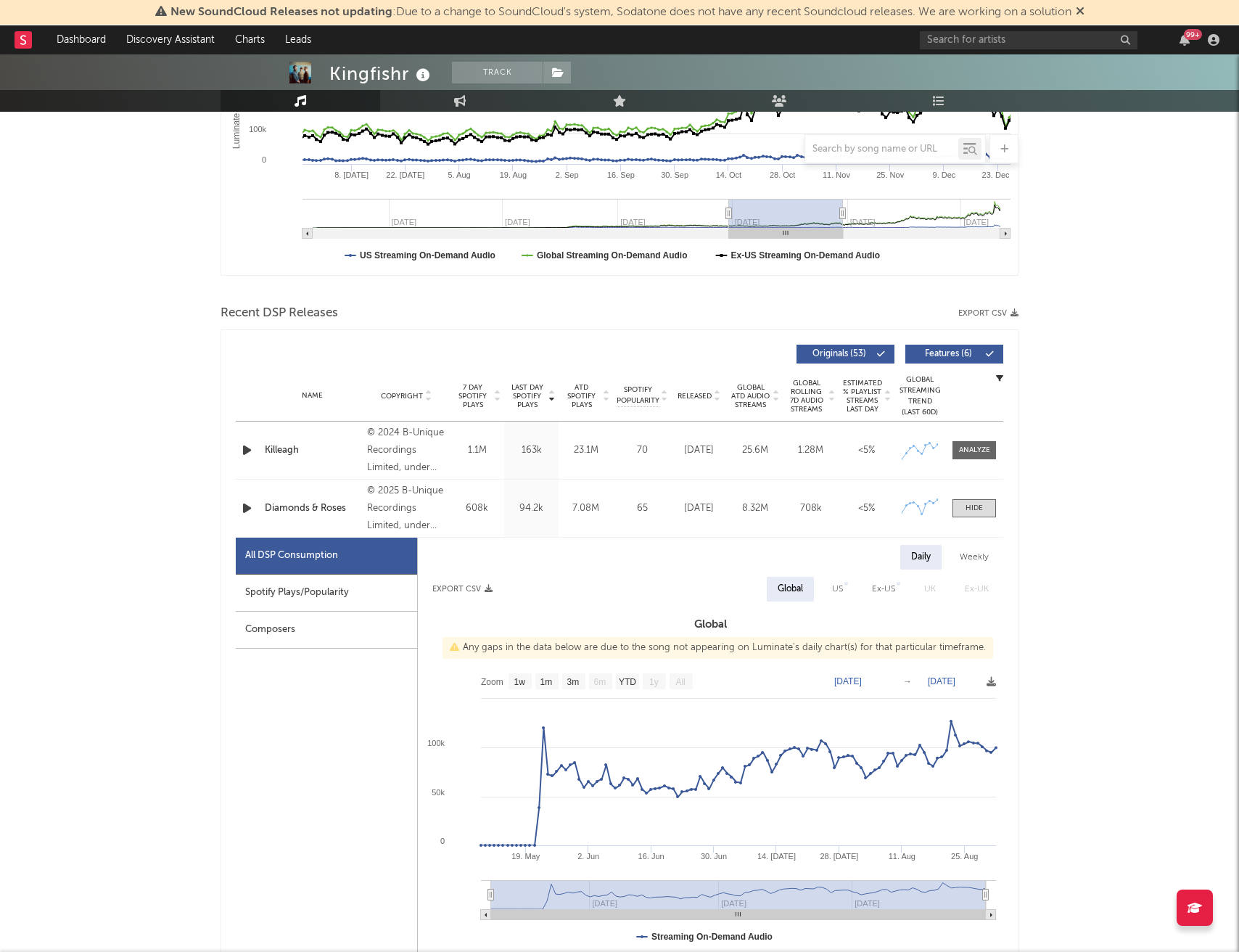
click at [333, 588] on div "Spotify Plays/Popularity" at bounding box center [327, 593] width 182 height 37
select select "1w"
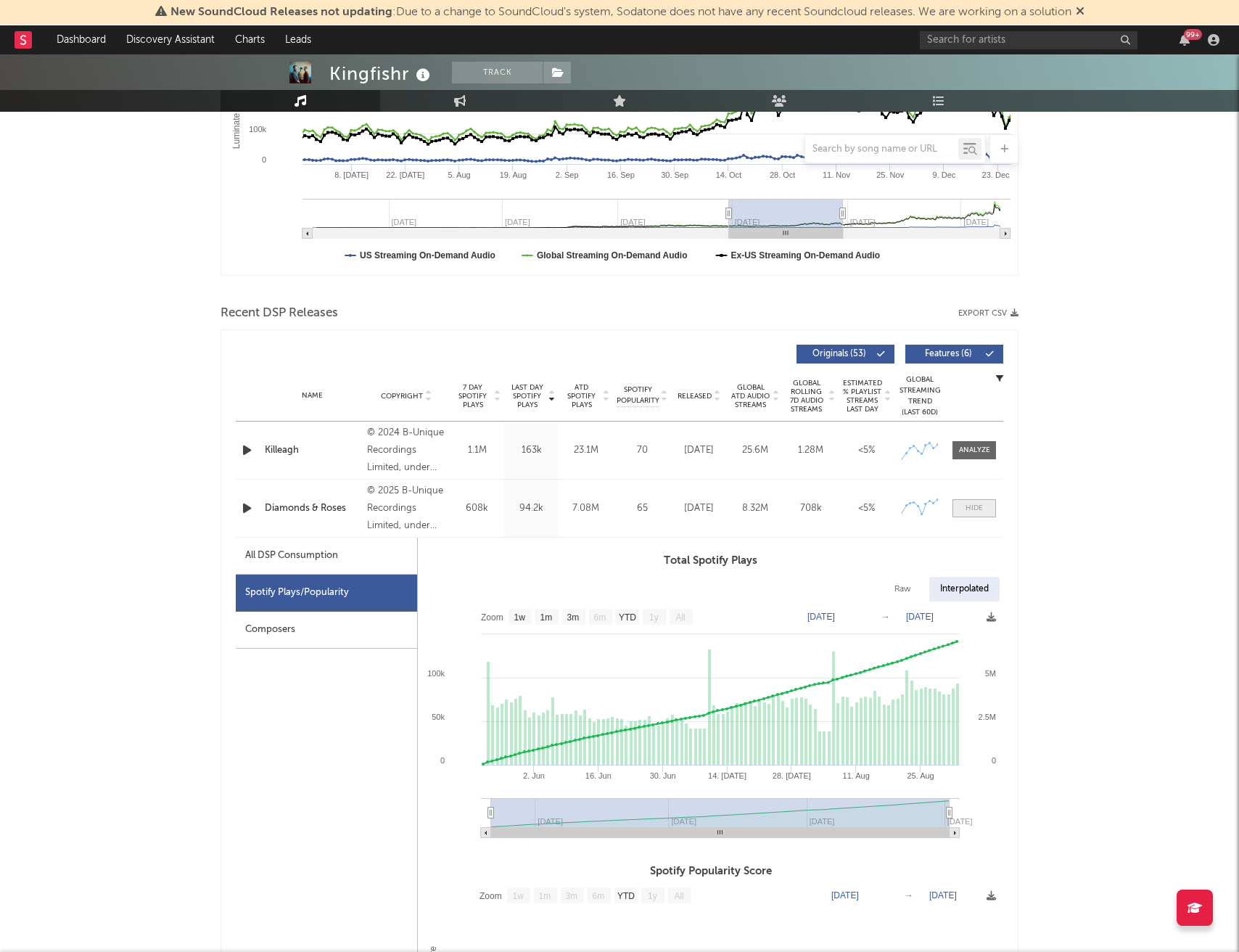
click at [982, 506] on span at bounding box center [974, 508] width 43 height 18
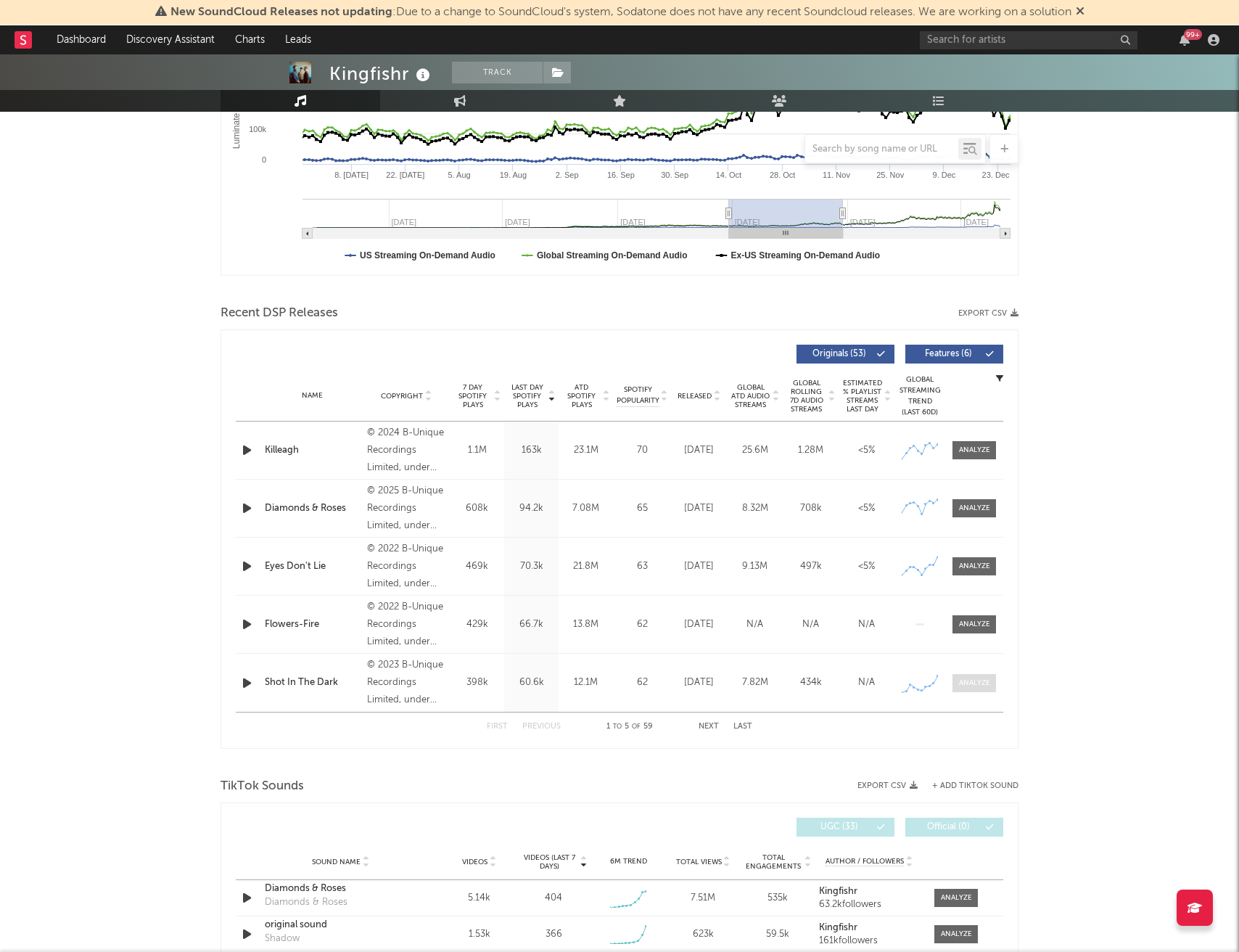
click at [972, 677] on div at bounding box center [975, 683] width 31 height 11
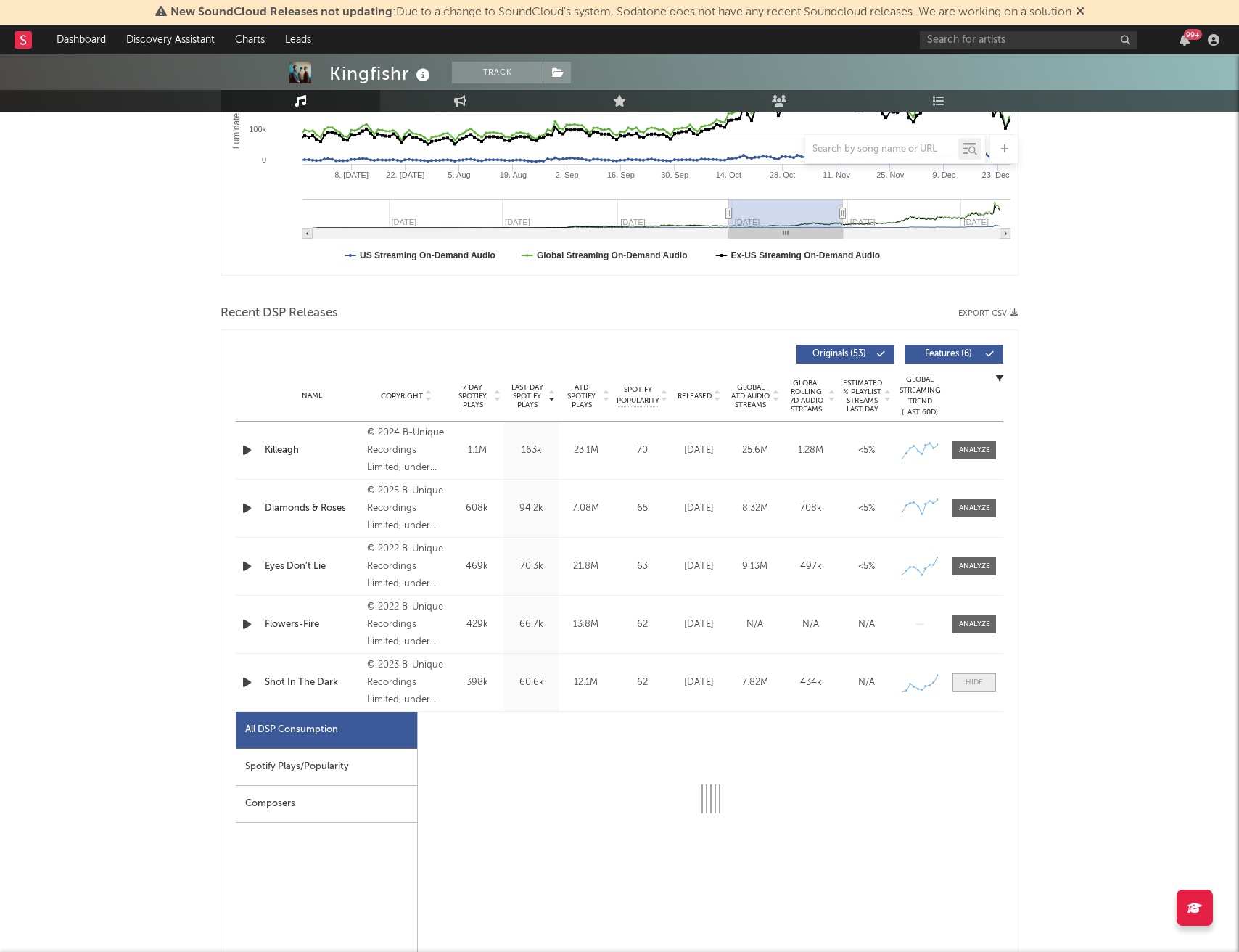
select select "6m"
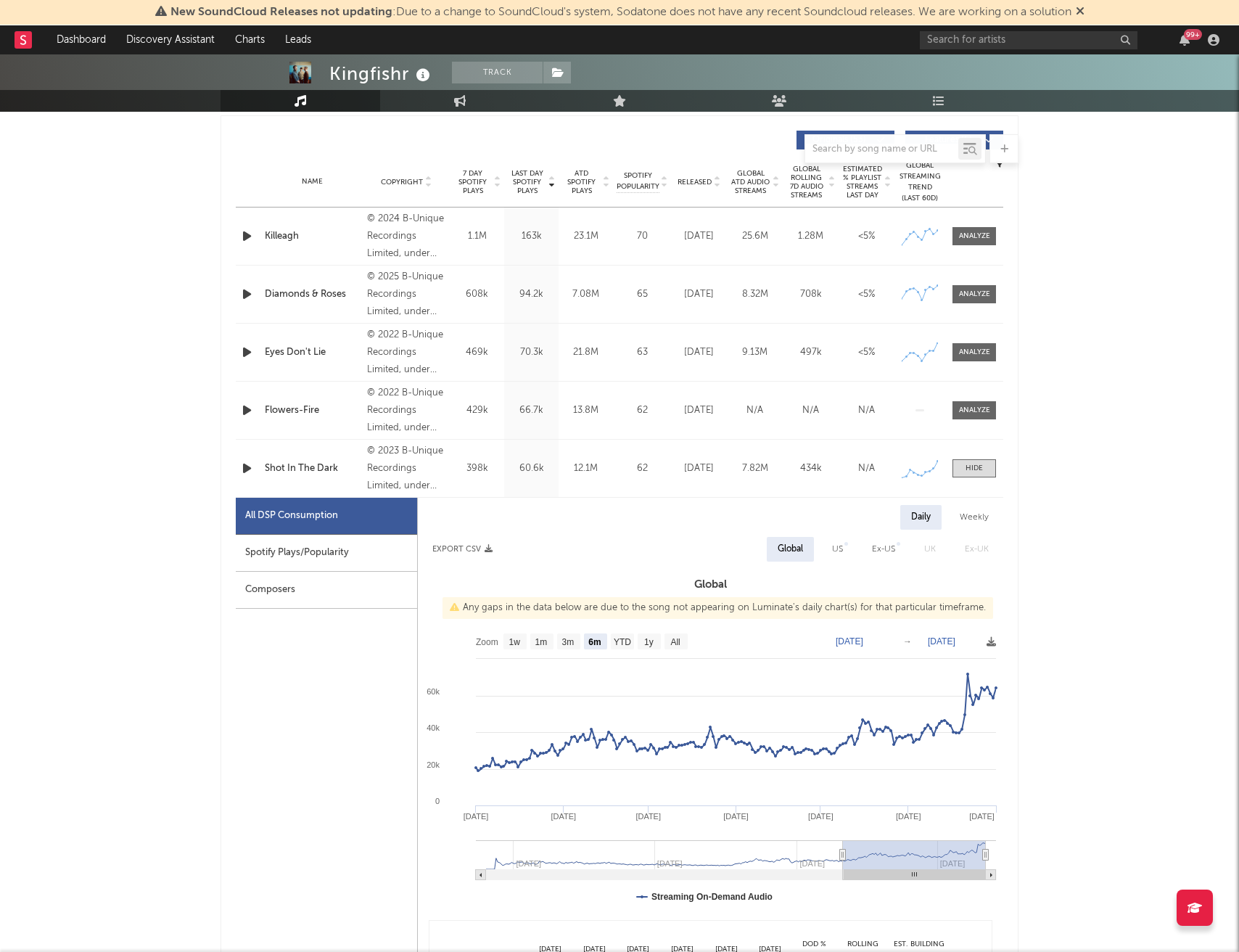
scroll to position [549, 0]
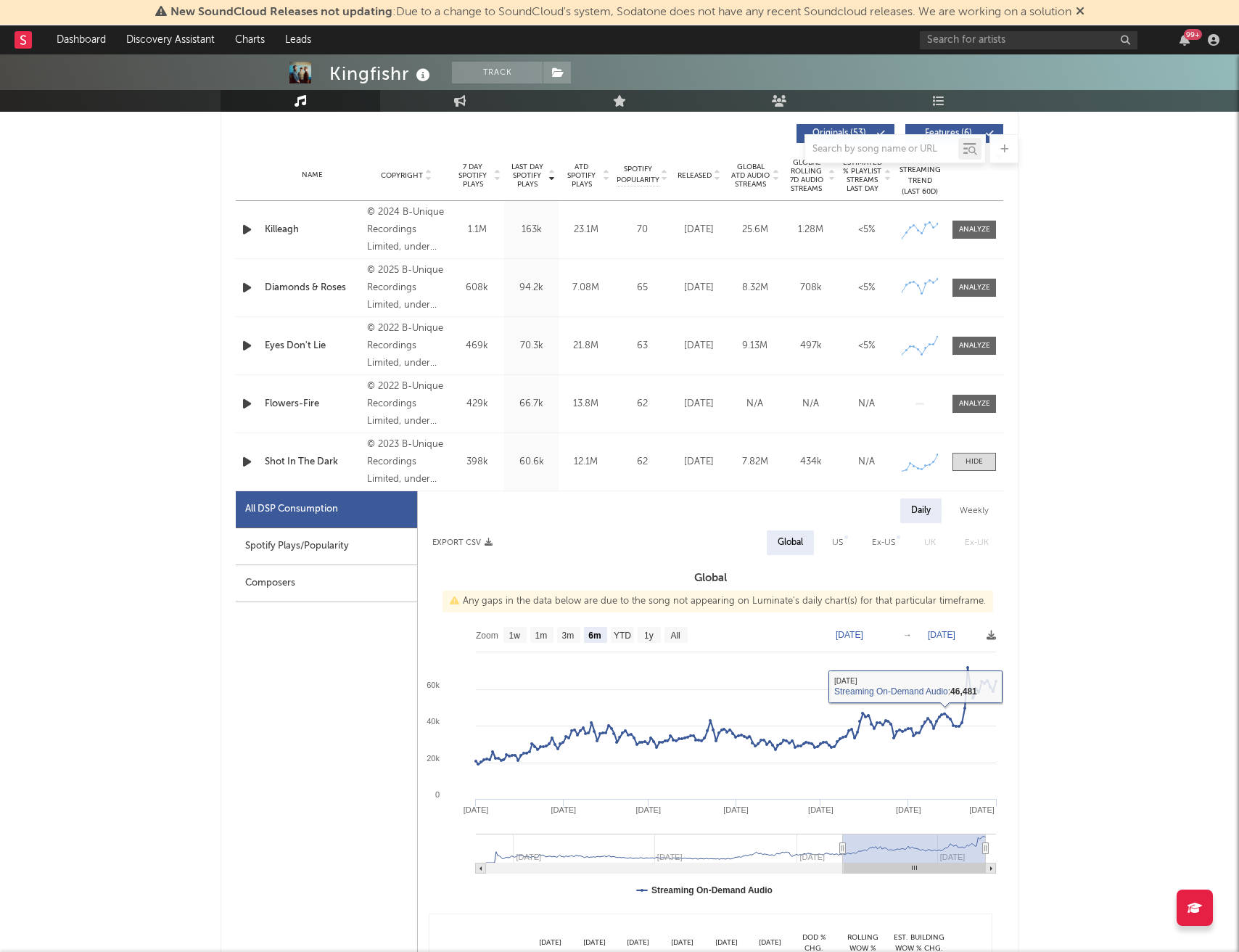
click at [379, 551] on div "Spotify Plays/Popularity" at bounding box center [327, 546] width 182 height 37
select select "6m"
select select "1w"
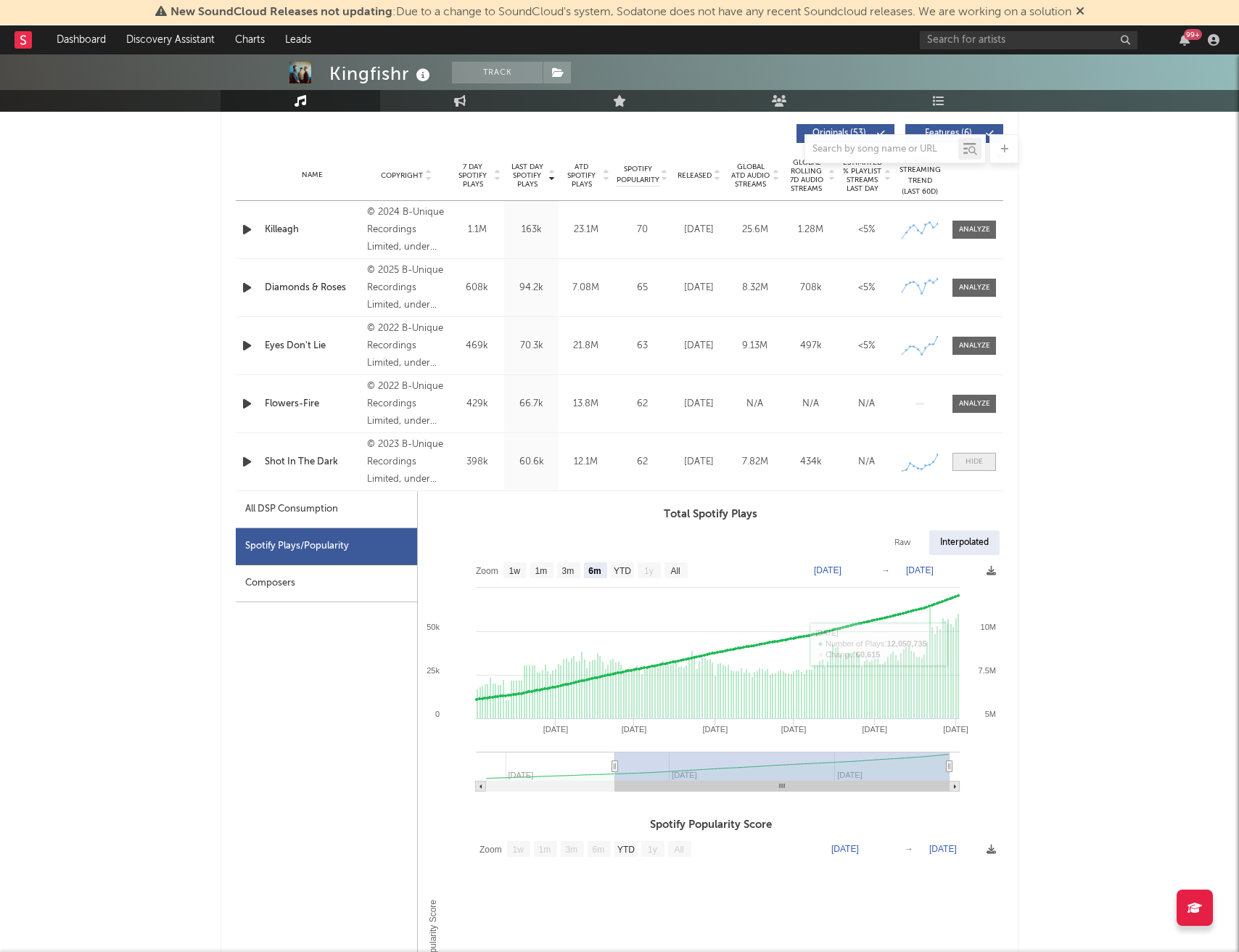
click at [978, 461] on div at bounding box center [975, 461] width 18 height 11
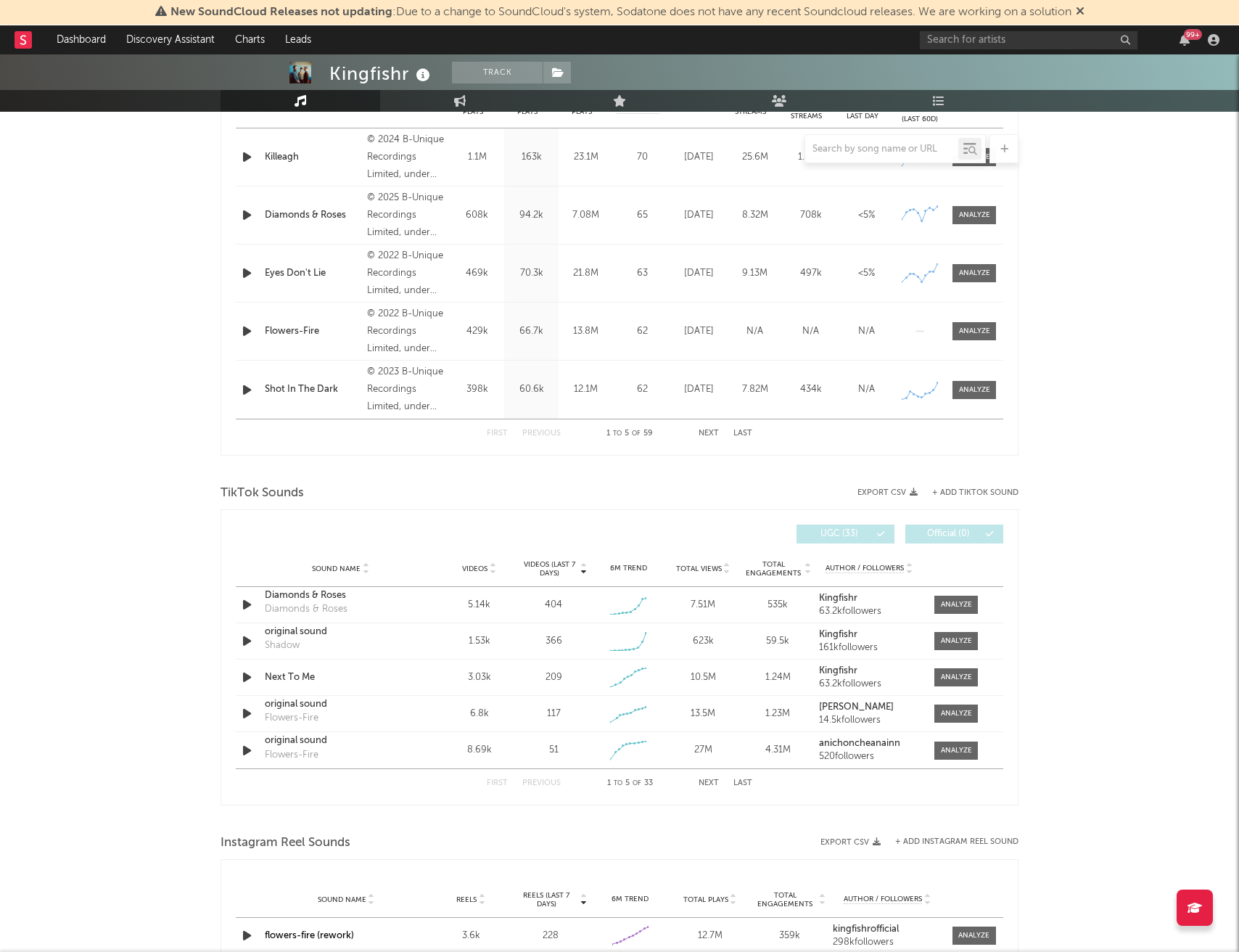
scroll to position [0, 0]
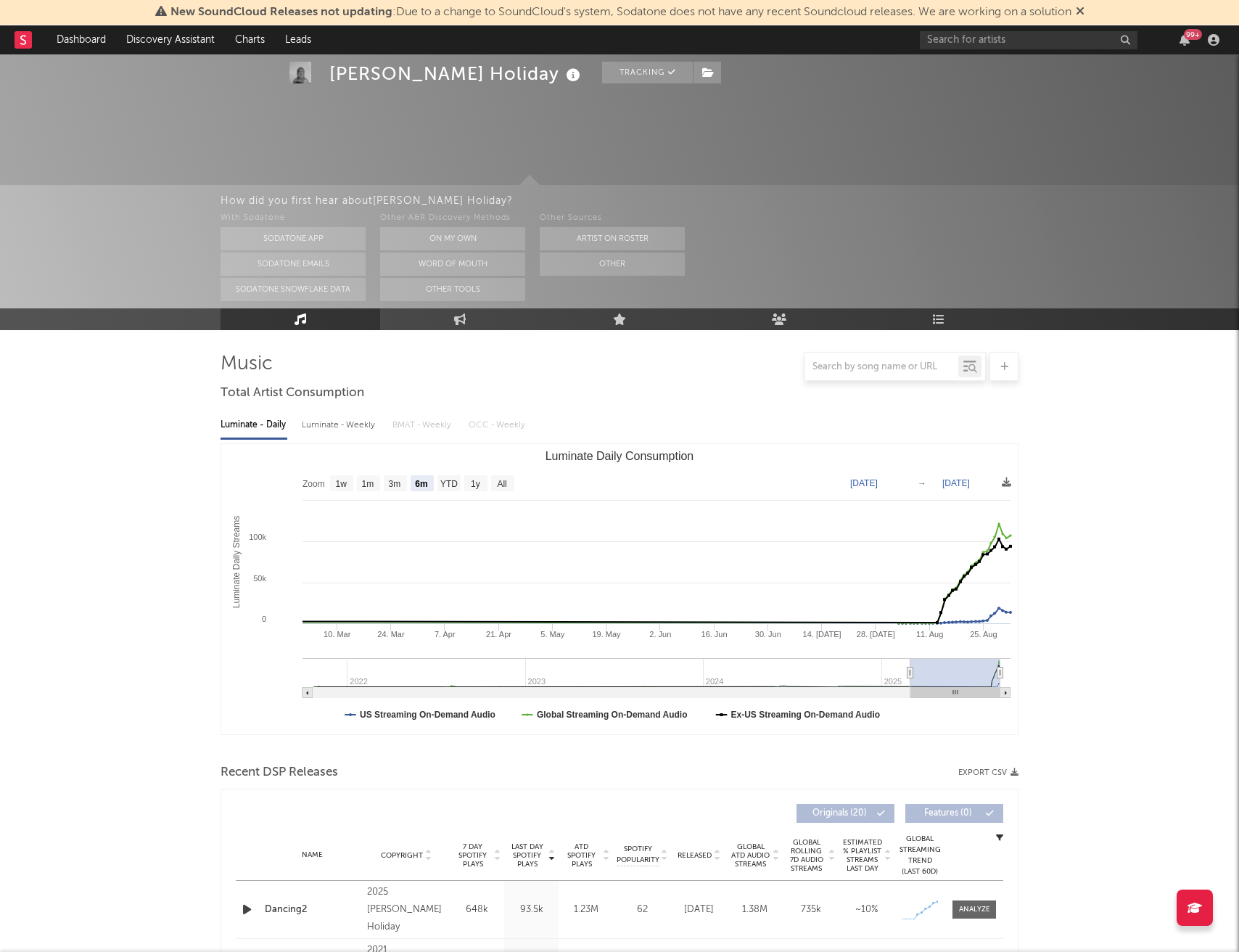
select select "6m"
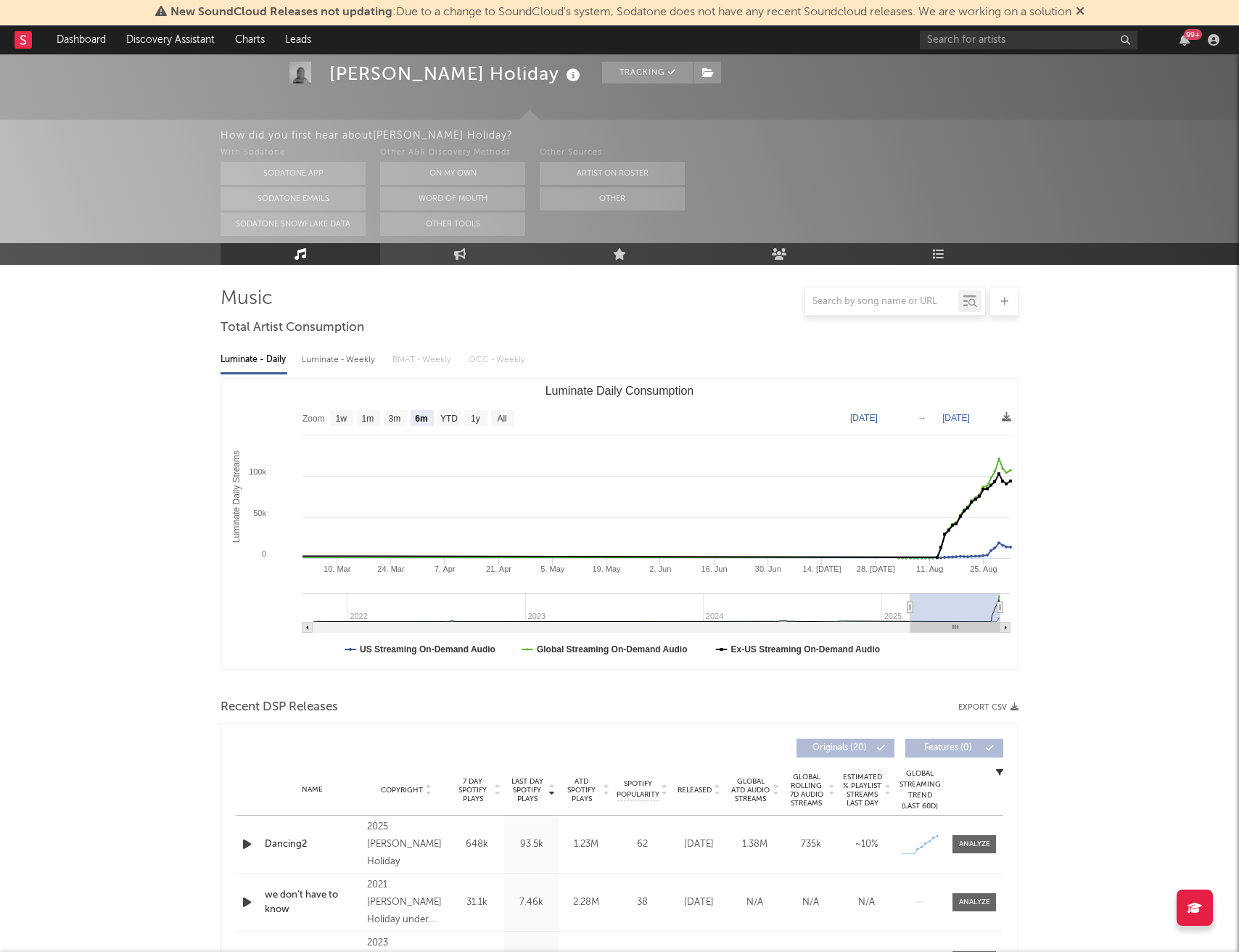
scroll to position [40, 0]
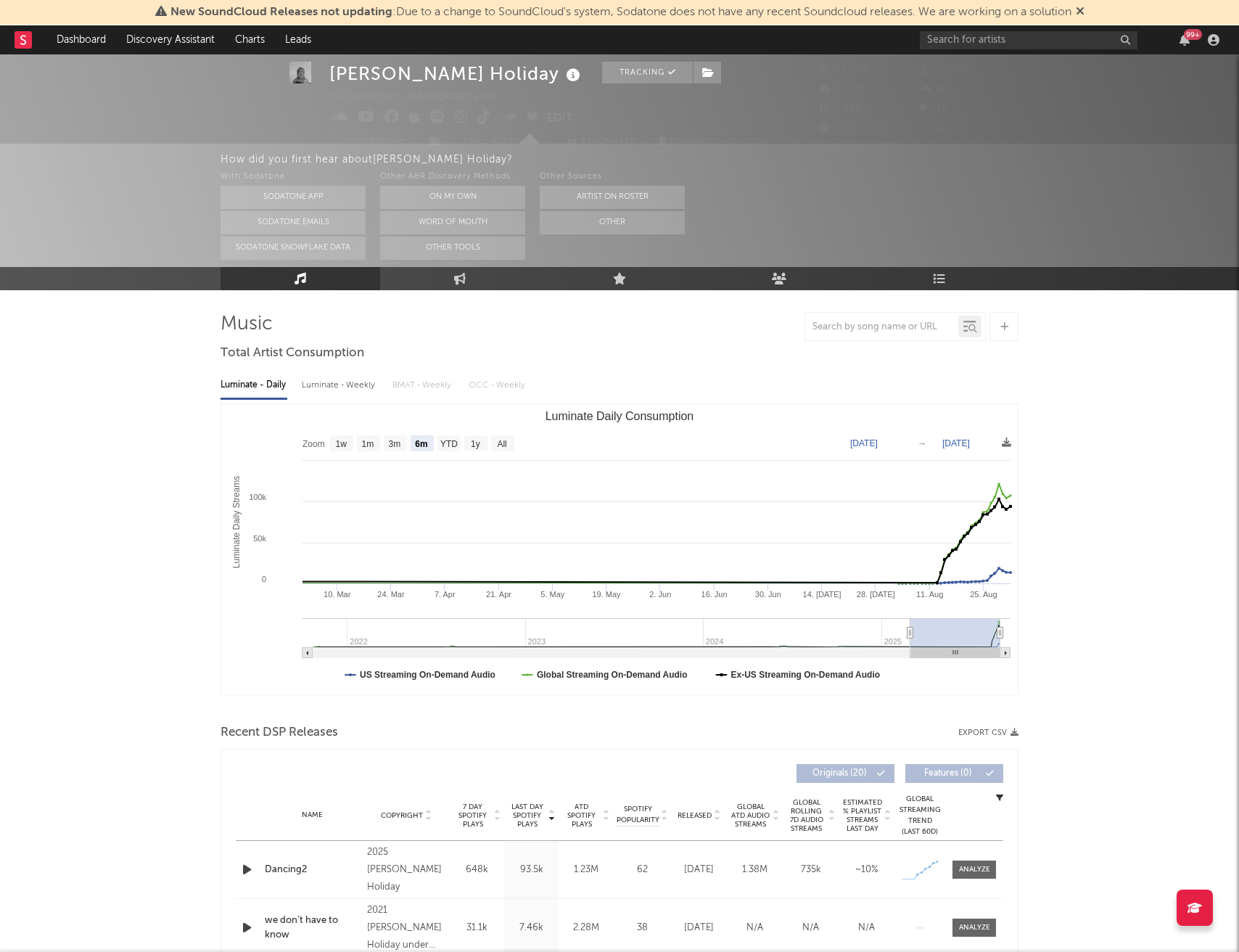
click at [346, 384] on div "Luminate - Weekly" at bounding box center [340, 385] width 76 height 25
select select "6m"
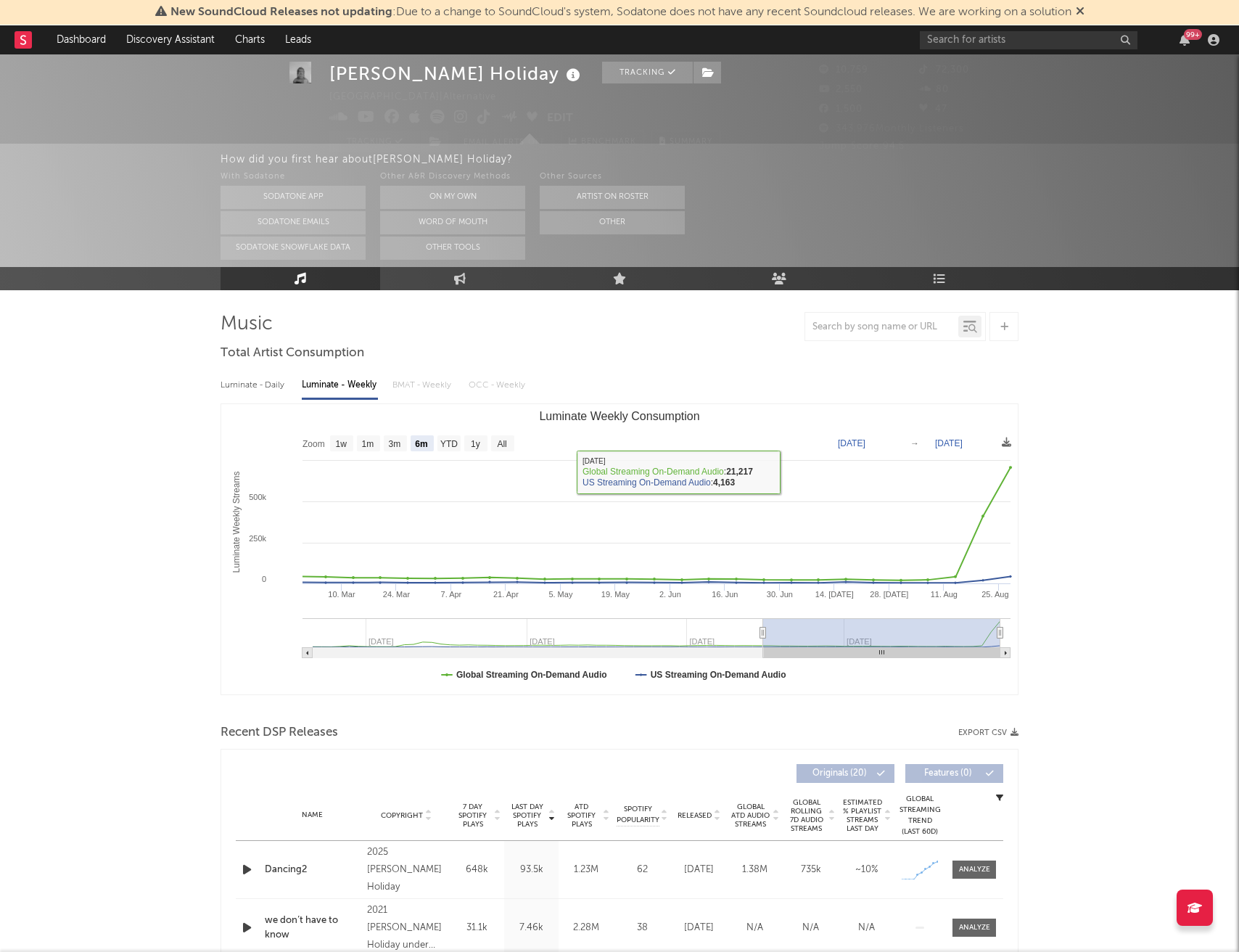
click at [262, 391] on div "Luminate - Daily" at bounding box center [253, 385] width 67 height 25
select select "6m"
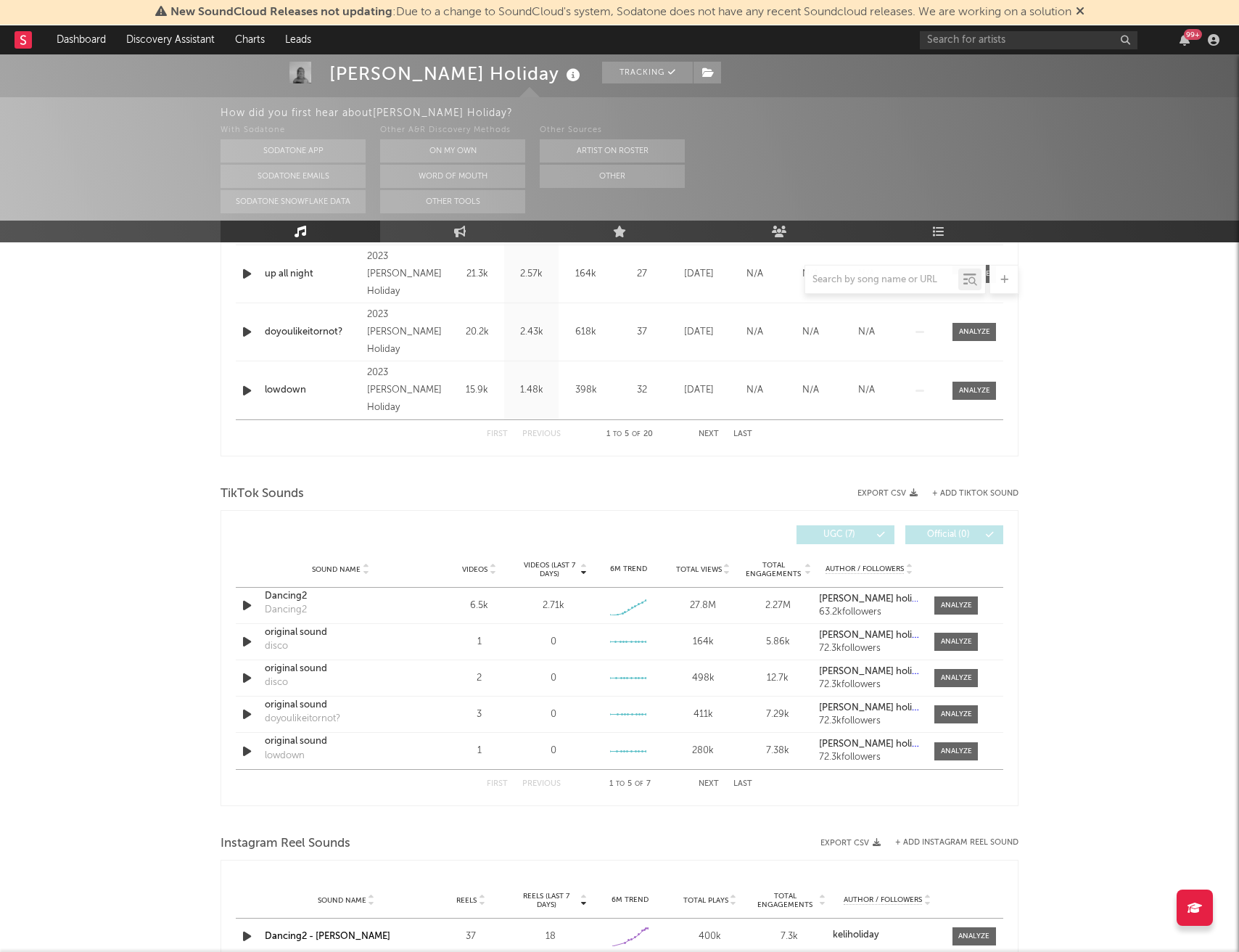
scroll to position [787, 0]
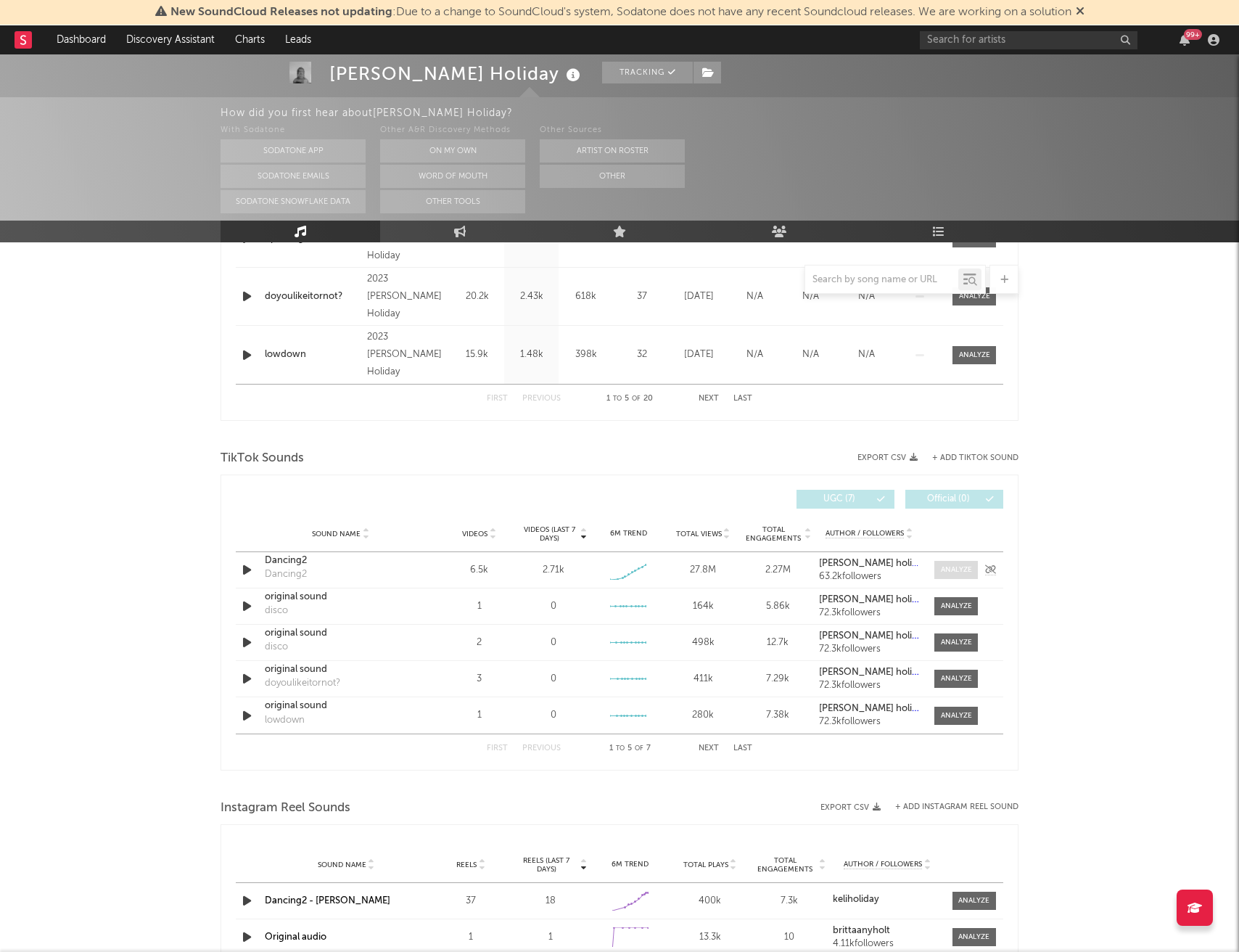
click at [947, 568] on div at bounding box center [956, 570] width 31 height 11
select select "1w"
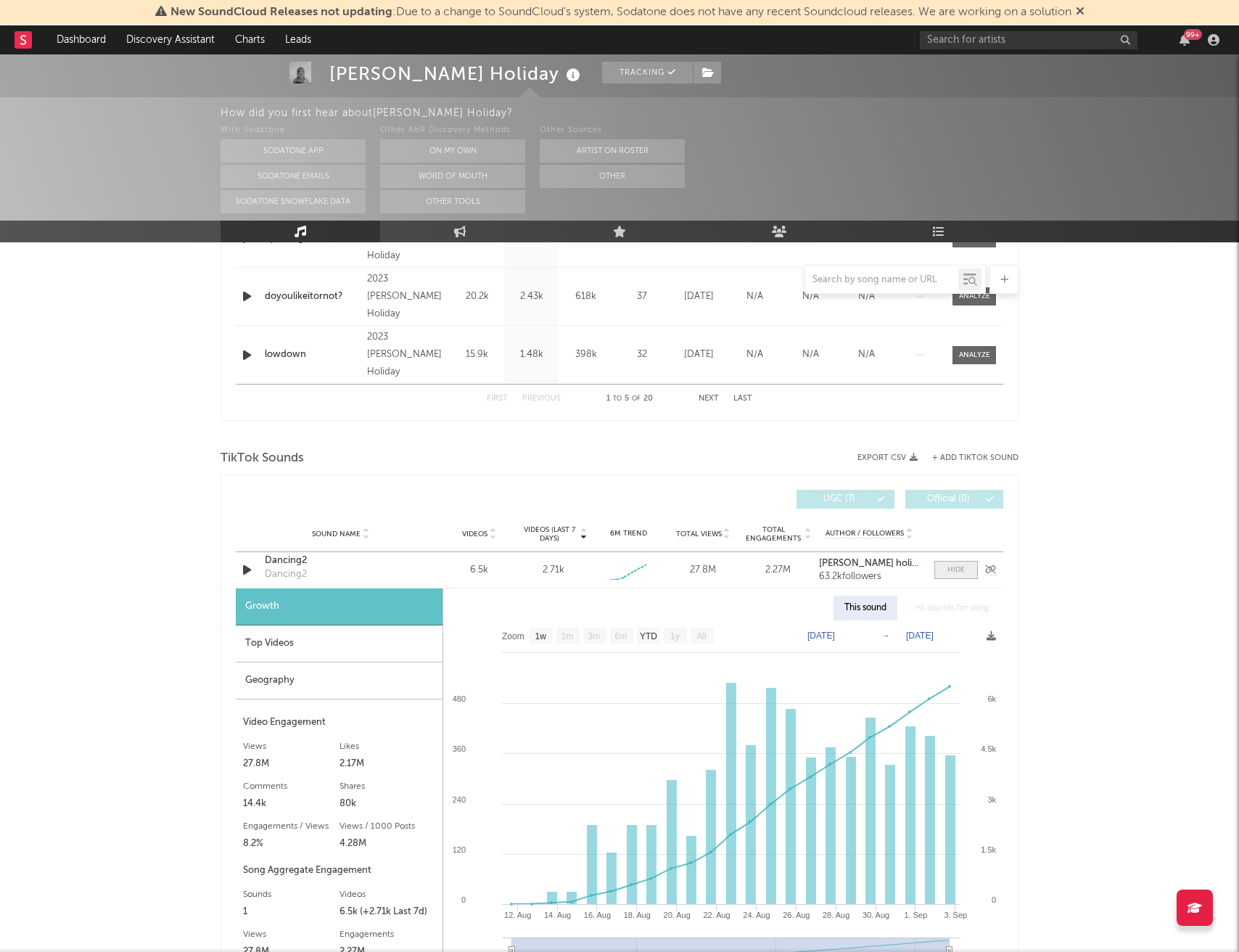
click at [954, 571] on div at bounding box center [956, 570] width 18 height 11
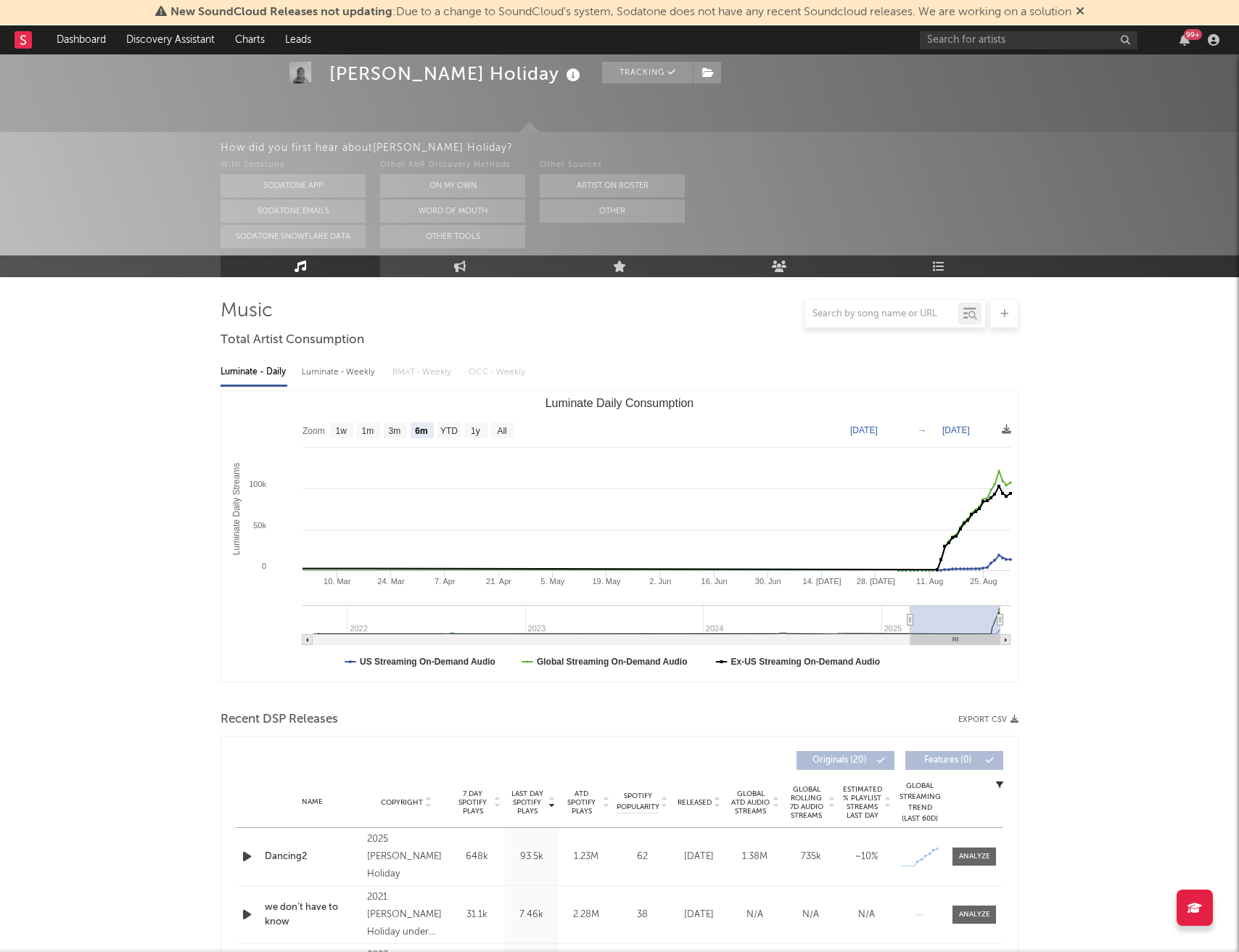
scroll to position [0, 0]
